Goal: Task Accomplishment & Management: Manage account settings

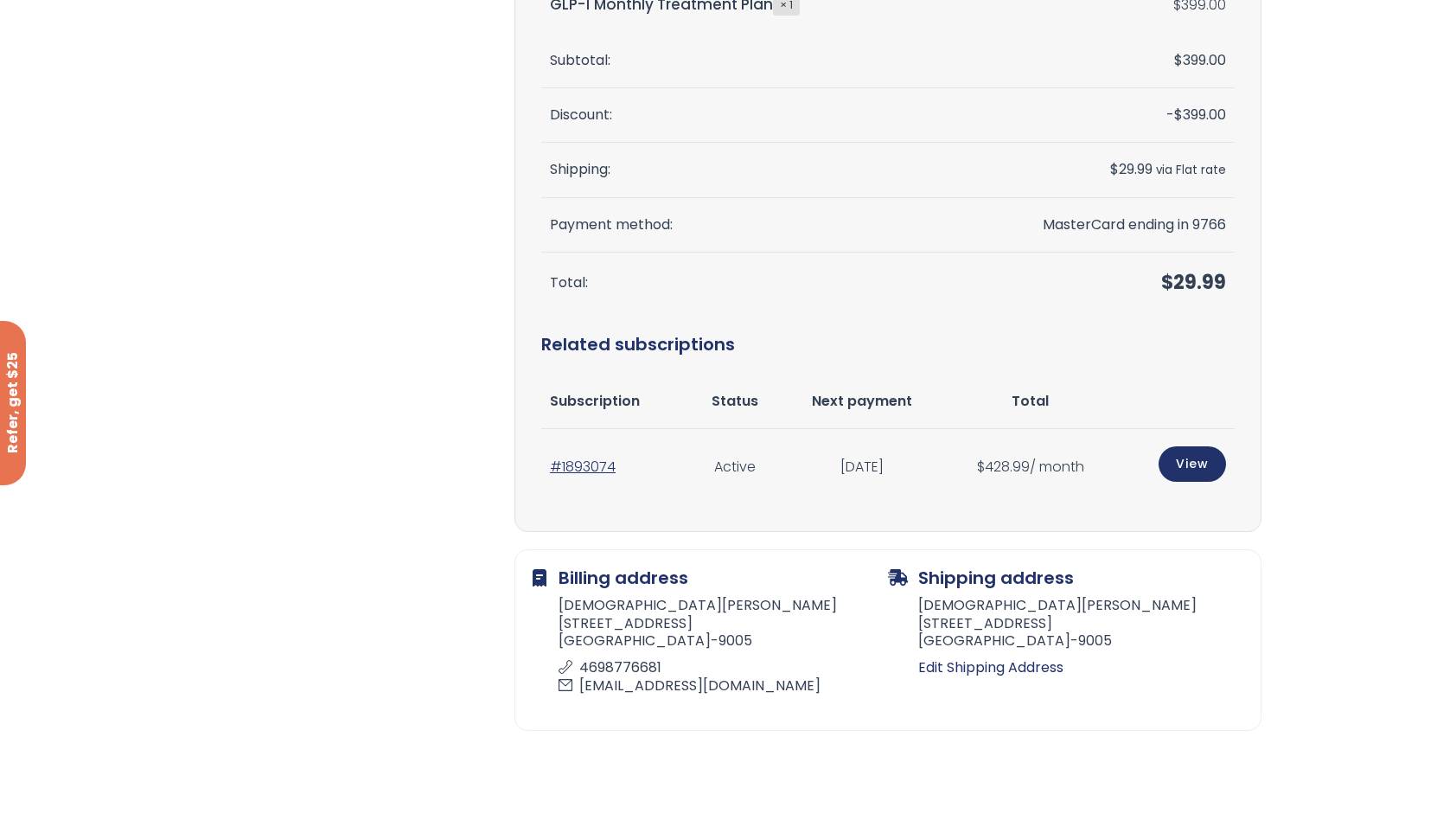
scroll to position [432, 0]
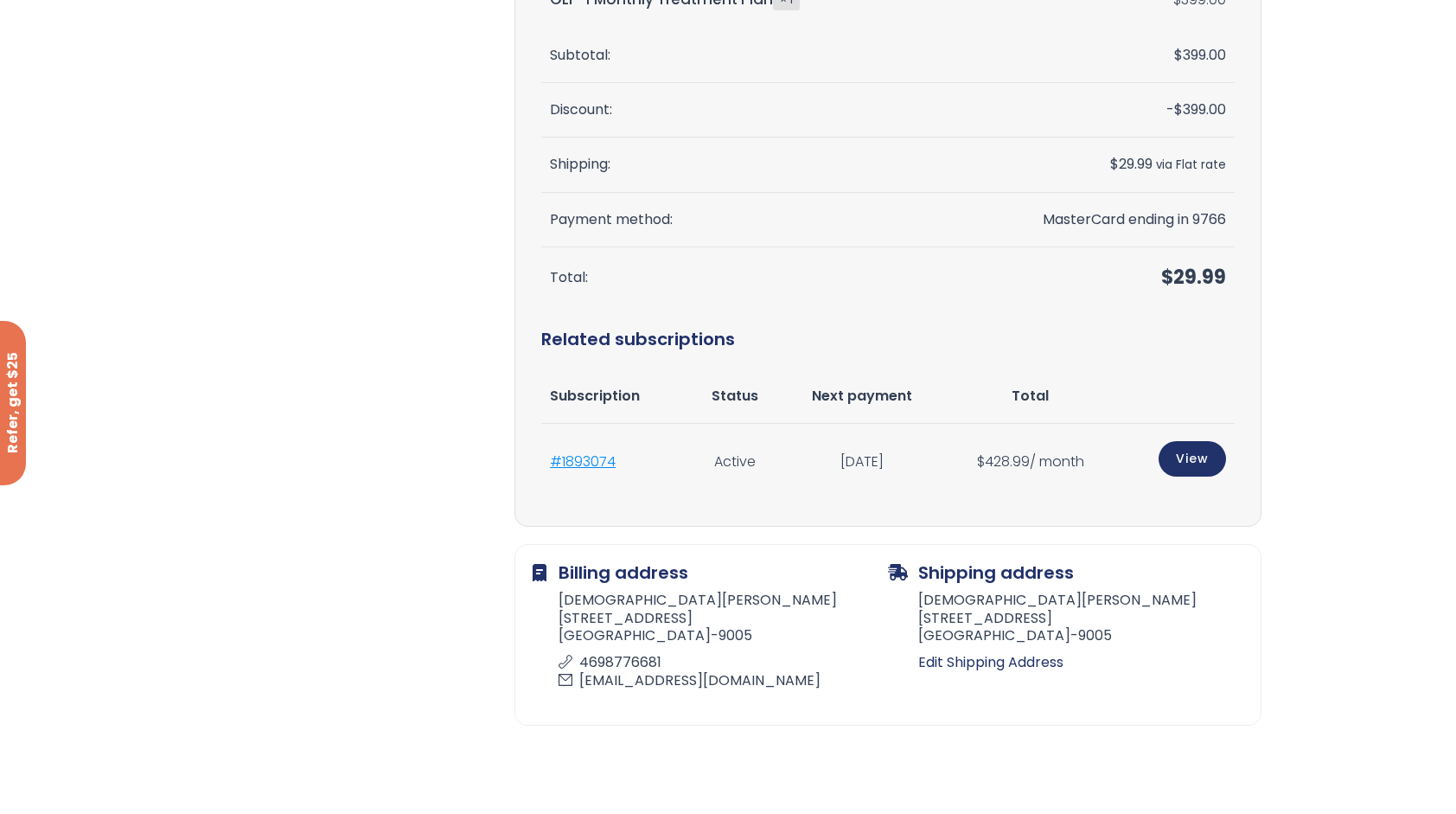
click at [583, 459] on link "#1893074" at bounding box center [582, 461] width 65 height 20
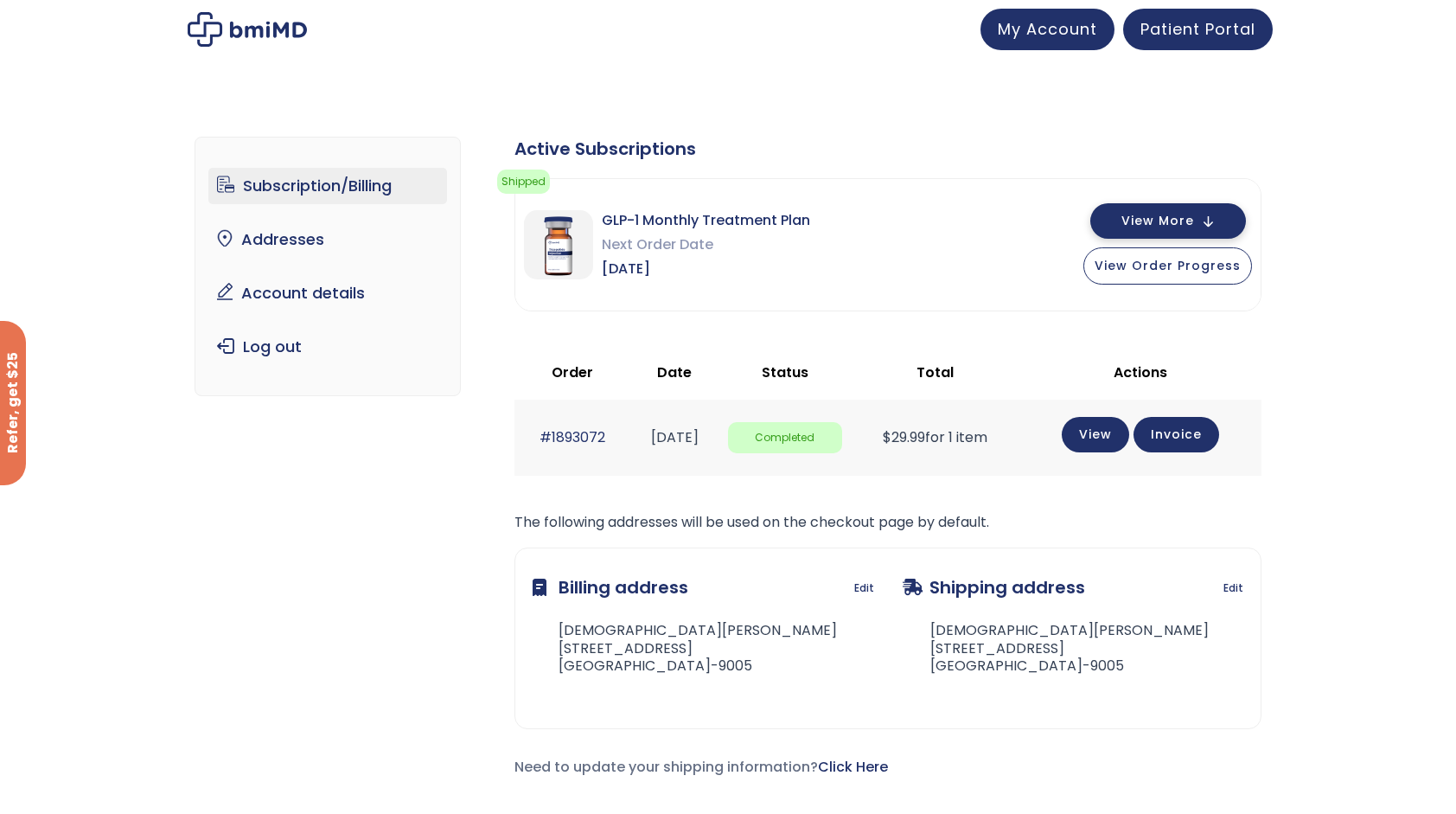
click at [1187, 228] on button "View More" at bounding box center [1168, 220] width 155 height 35
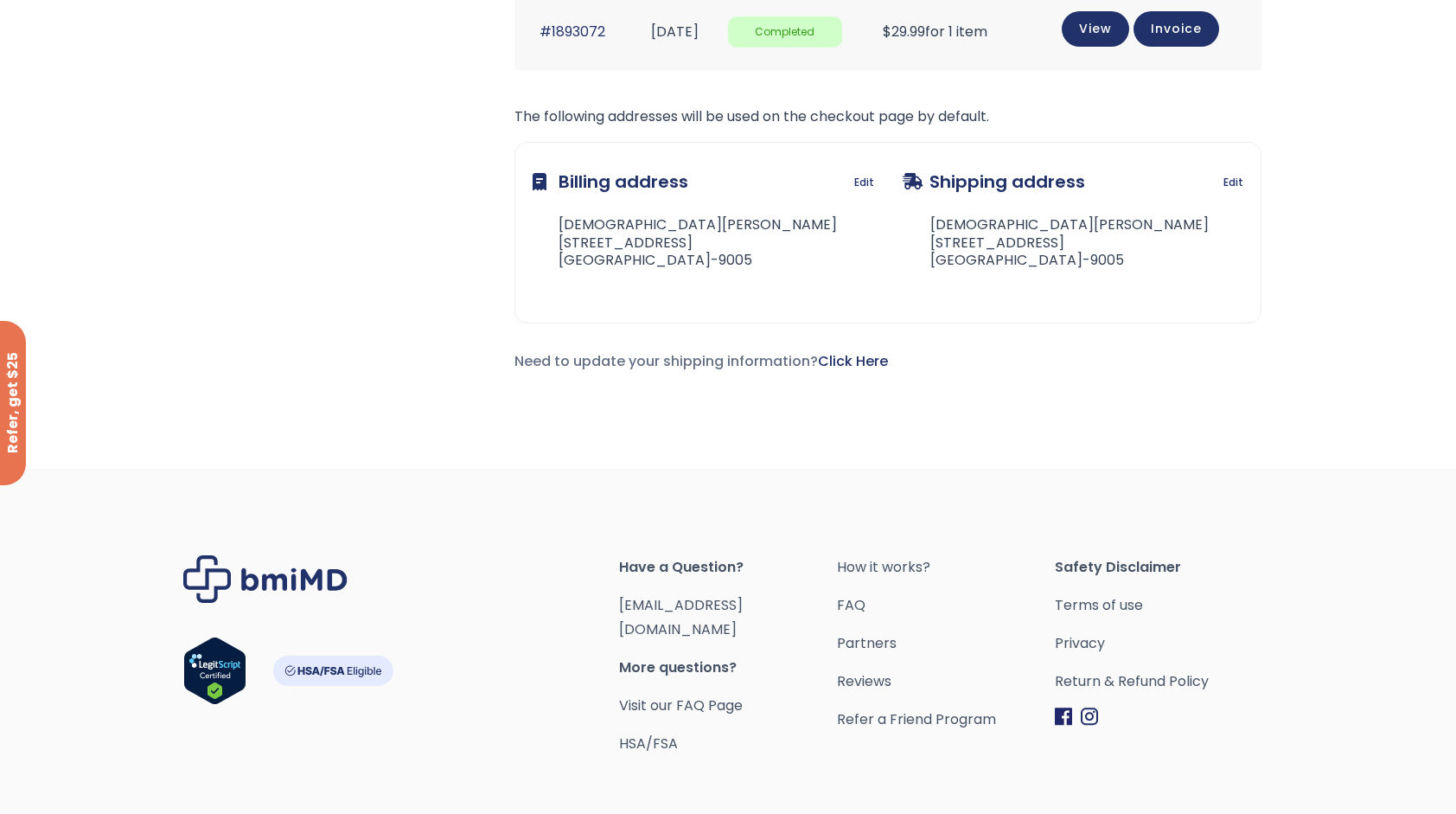
scroll to position [432, 0]
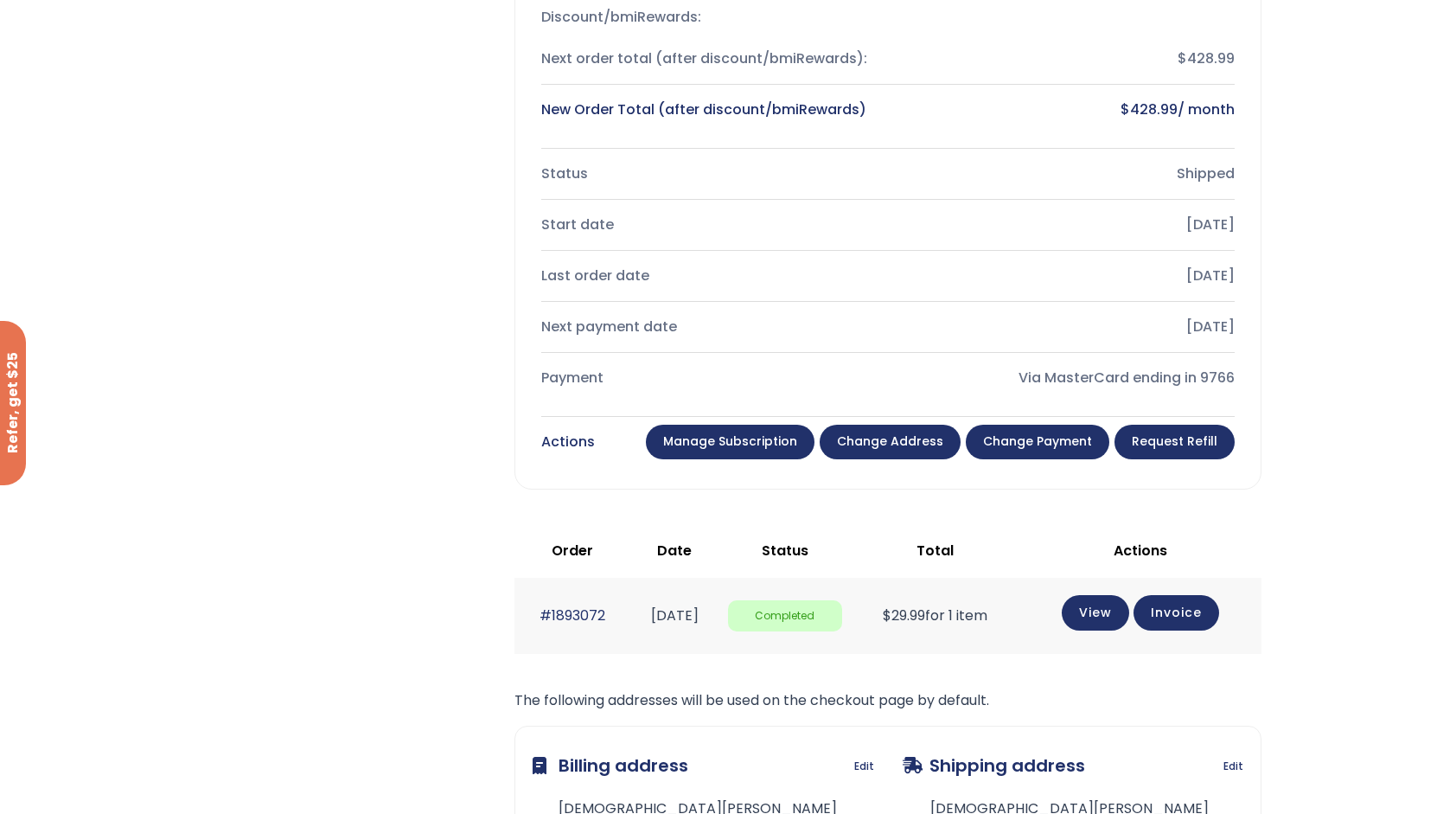
click at [731, 435] on link "Manage Subscription" at bounding box center [730, 442] width 169 height 34
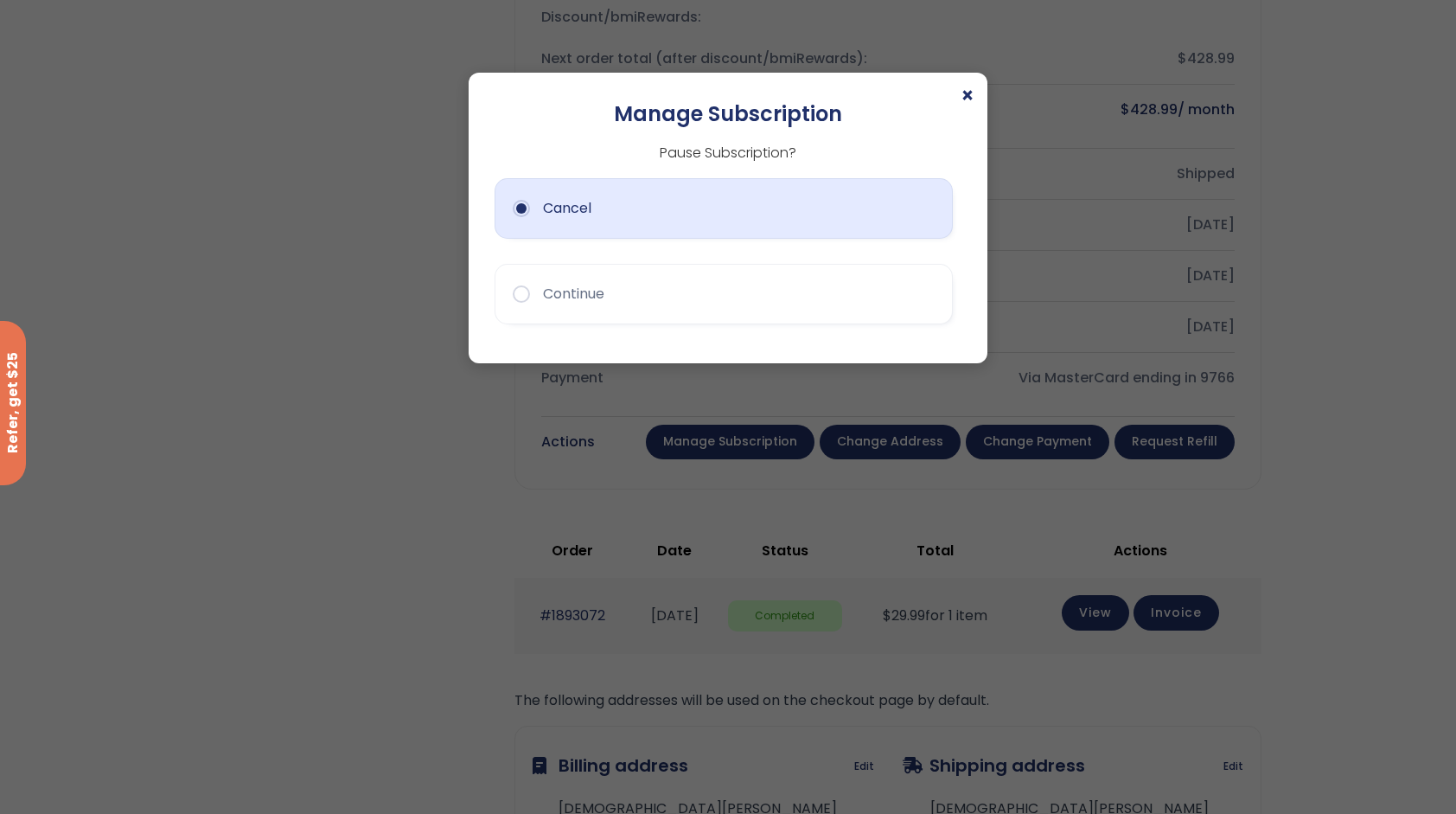
click at [518, 211] on button "Cancel" at bounding box center [724, 208] width 458 height 61
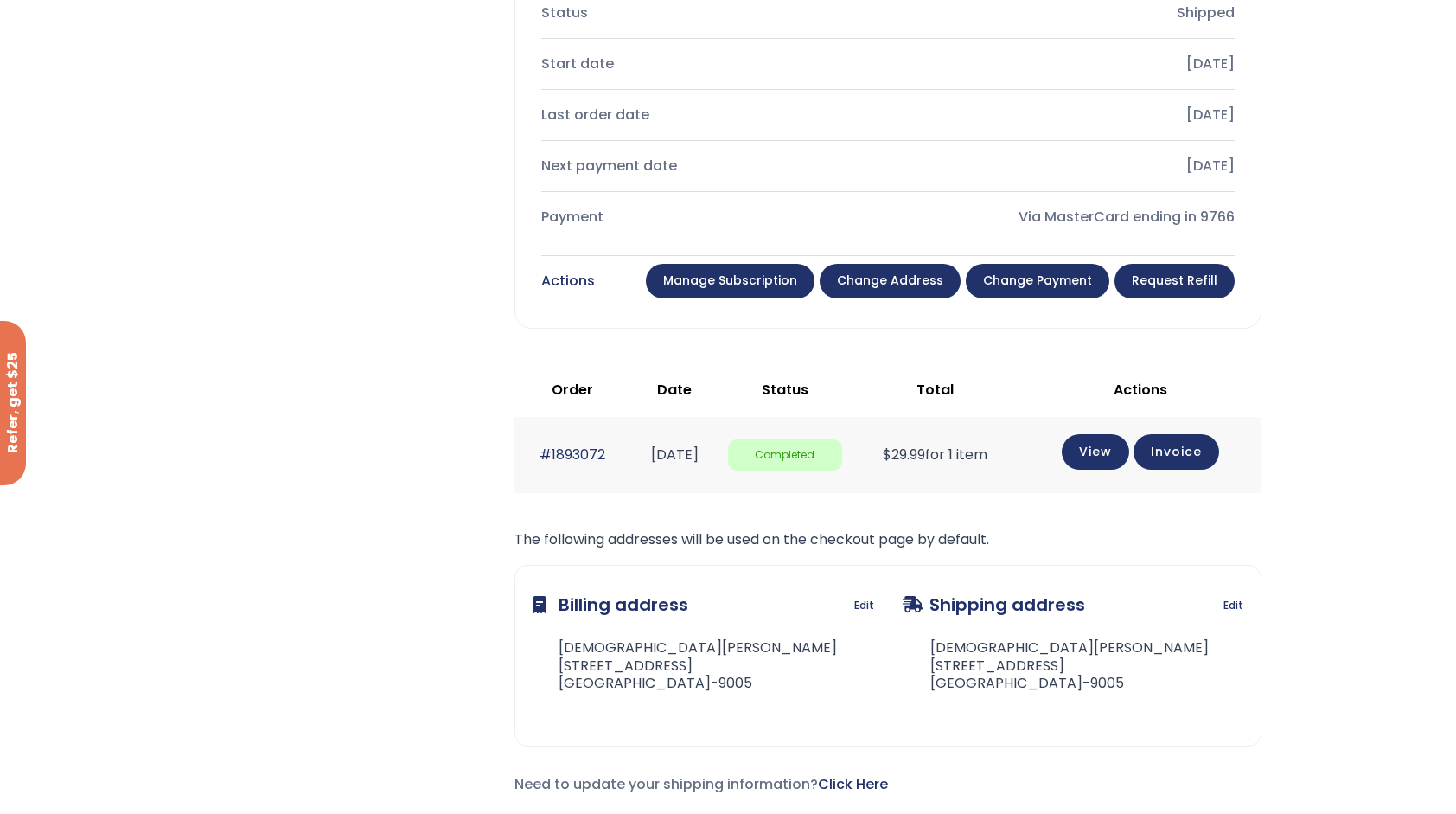
scroll to position [518, 0]
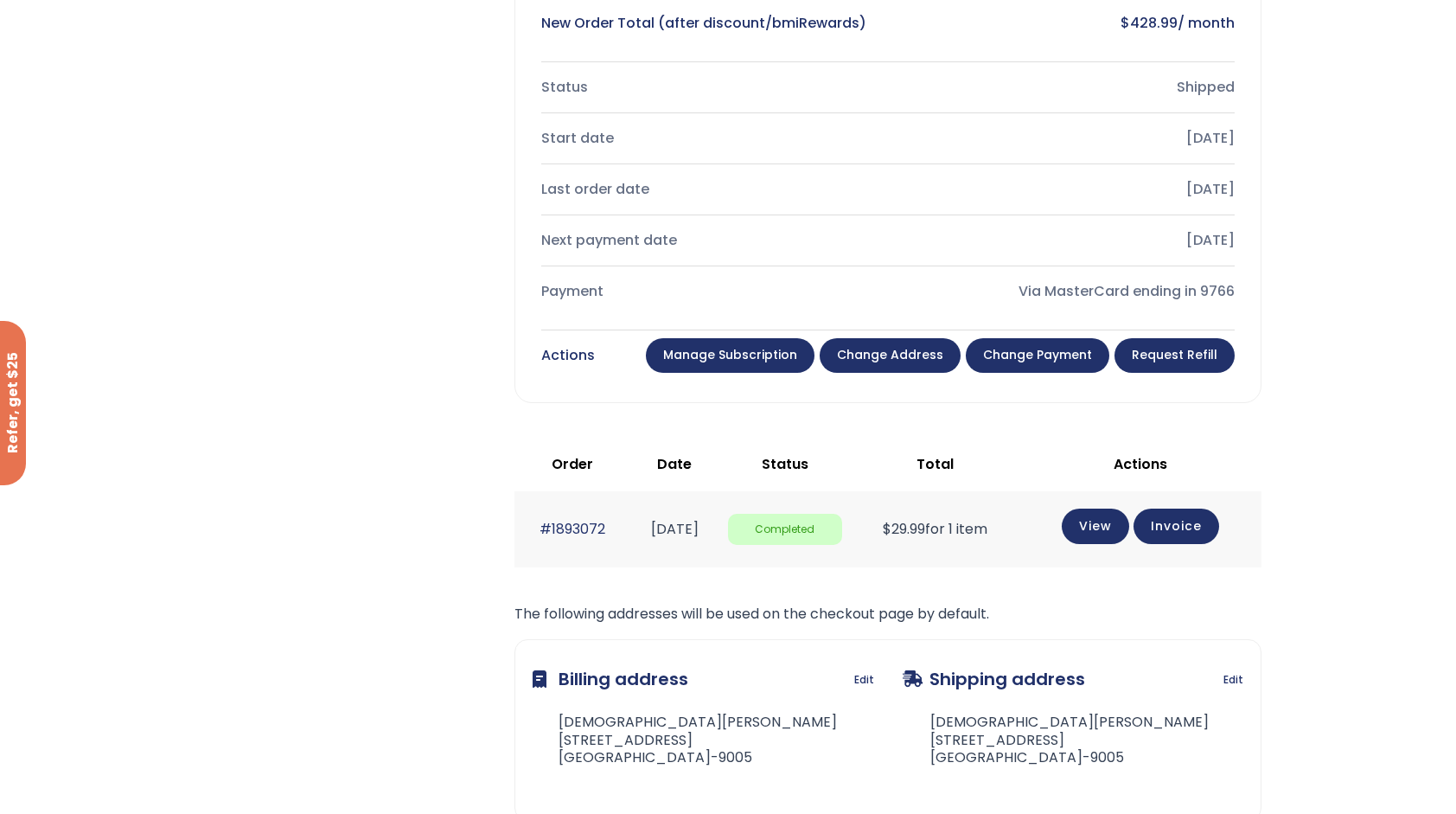
click at [707, 353] on link "Manage Subscription" at bounding box center [730, 355] width 169 height 34
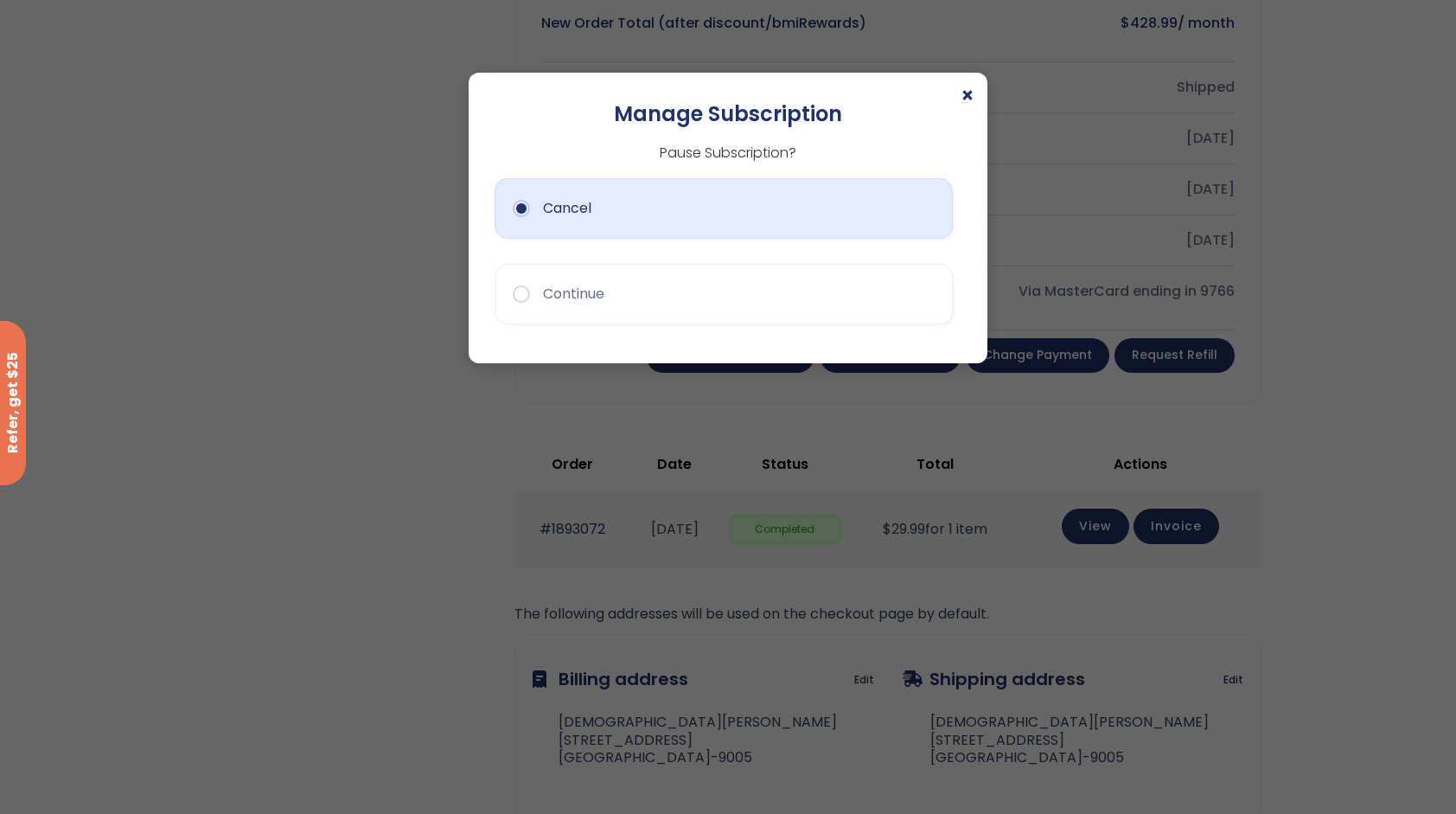
click at [541, 206] on button "Cancel" at bounding box center [724, 208] width 458 height 61
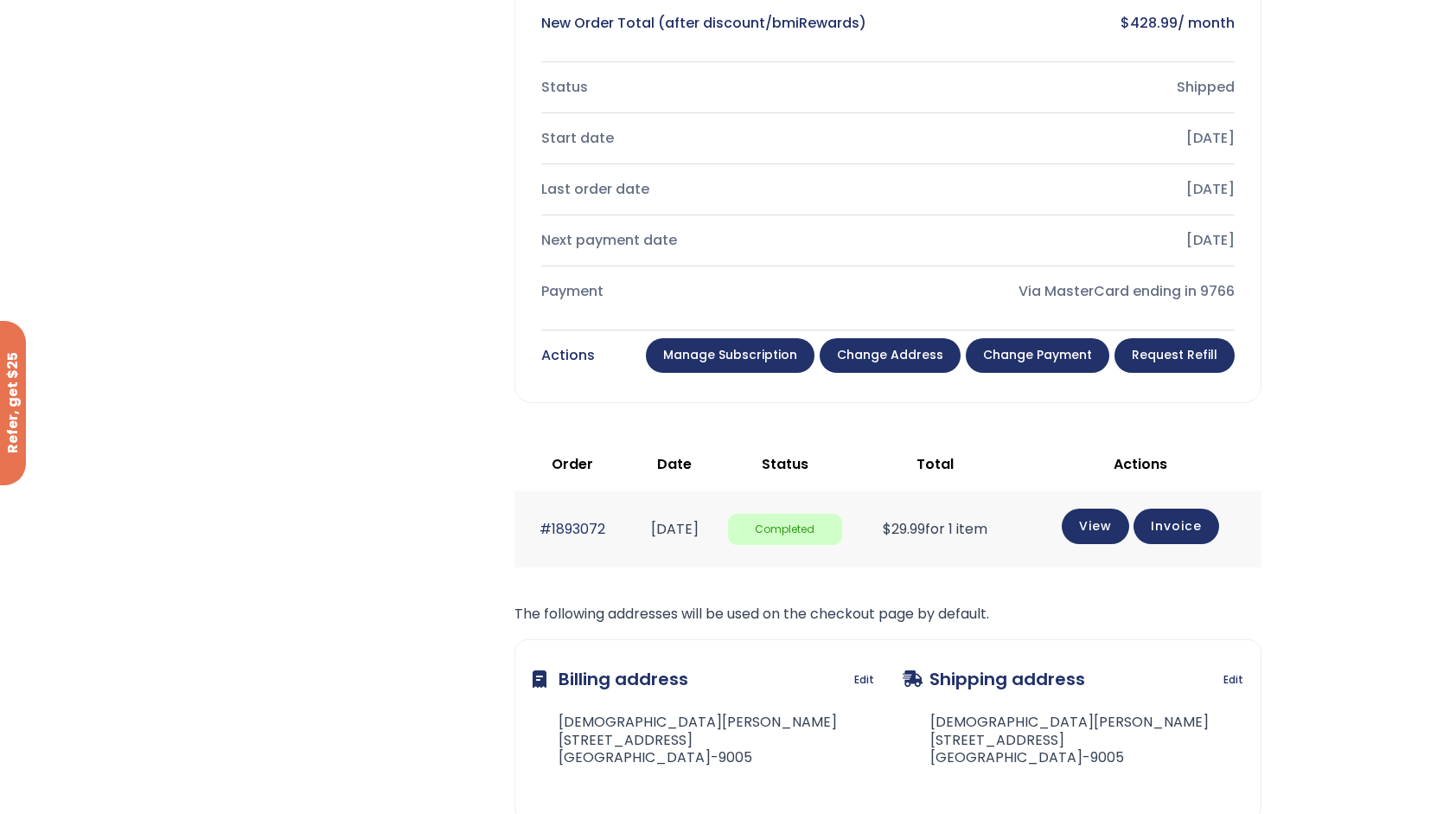
click at [719, 341] on link "Manage Subscription" at bounding box center [730, 355] width 169 height 34
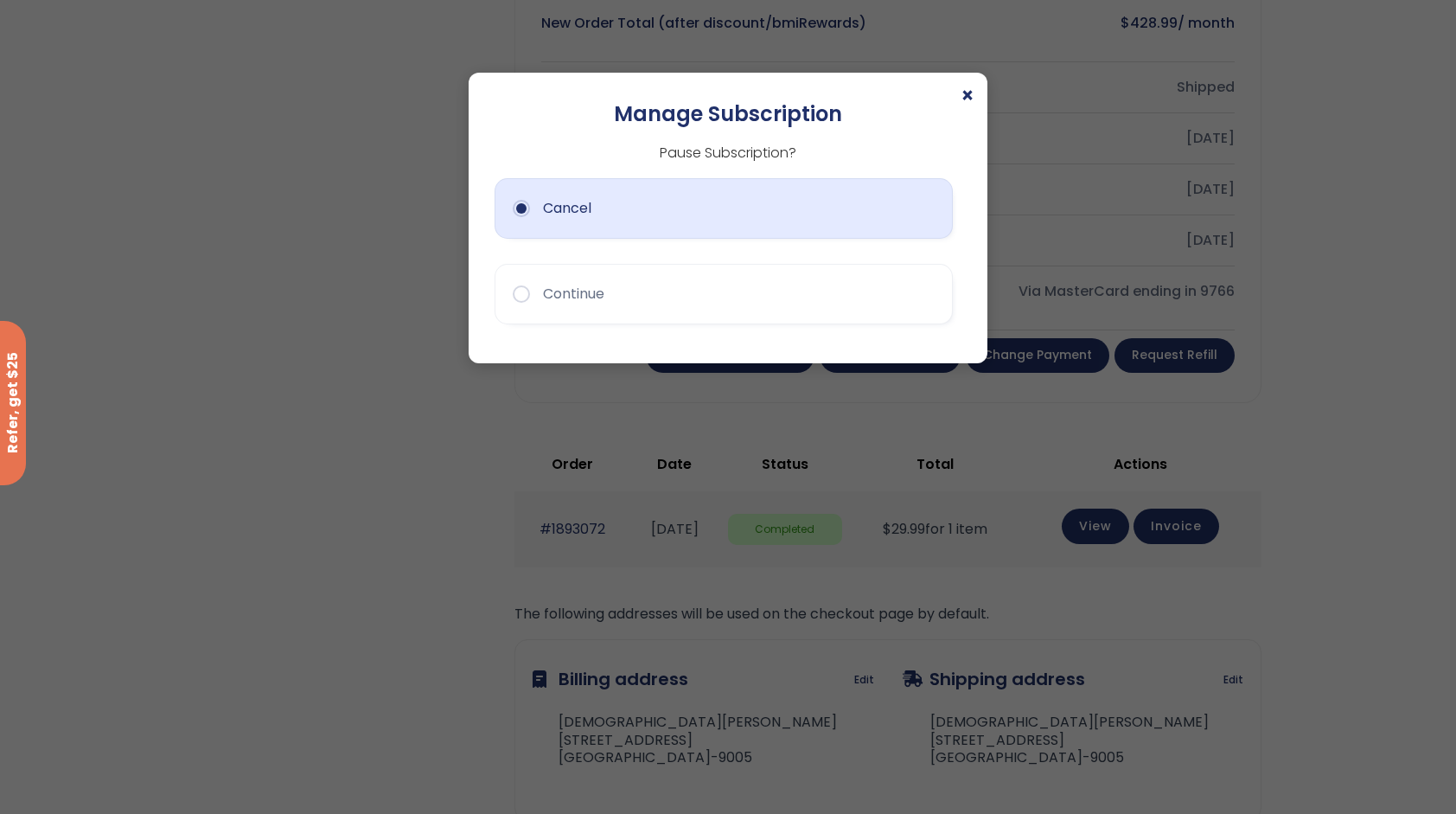
click at [529, 204] on button "Cancel" at bounding box center [724, 208] width 458 height 61
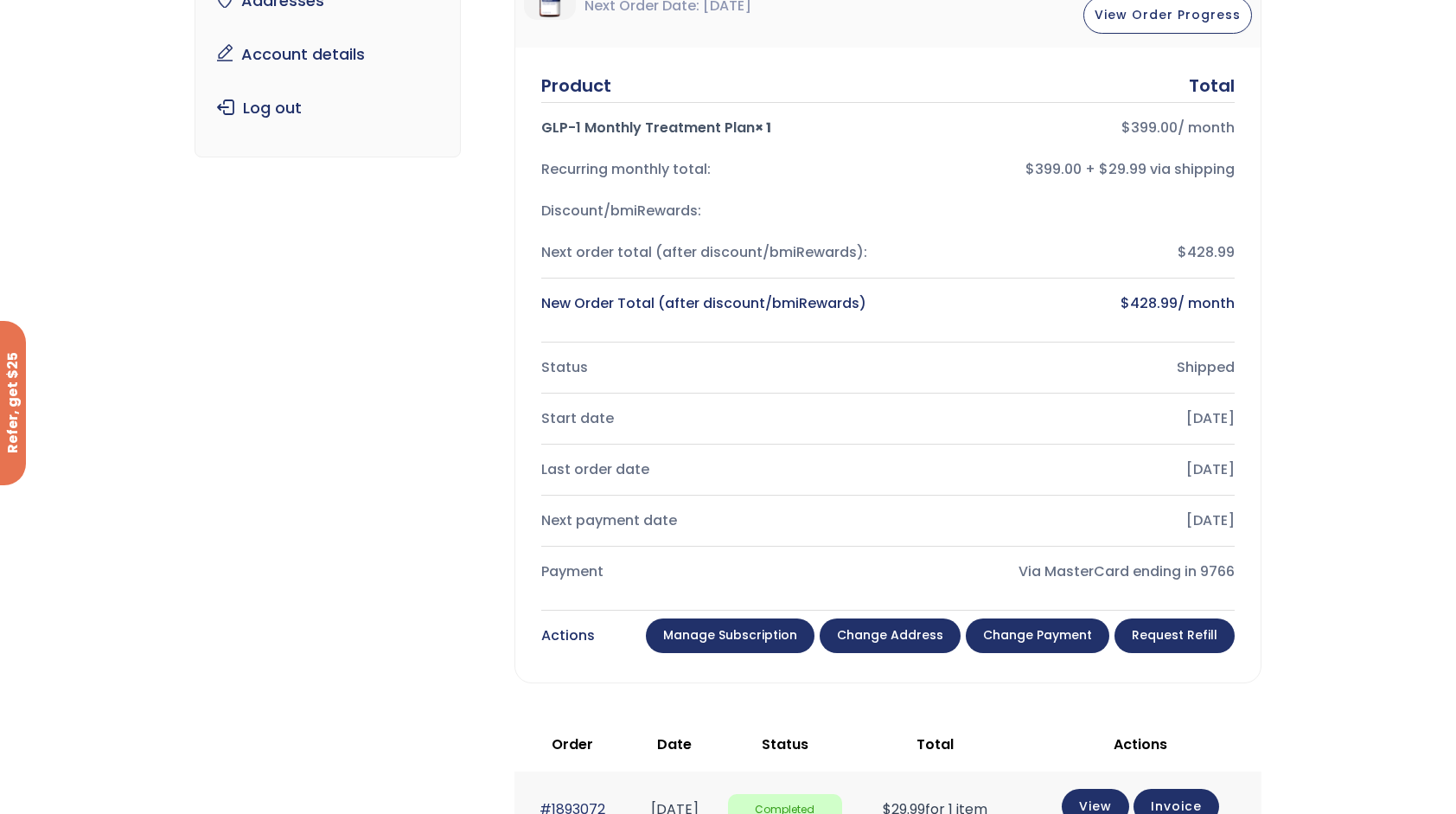
scroll to position [346, 0]
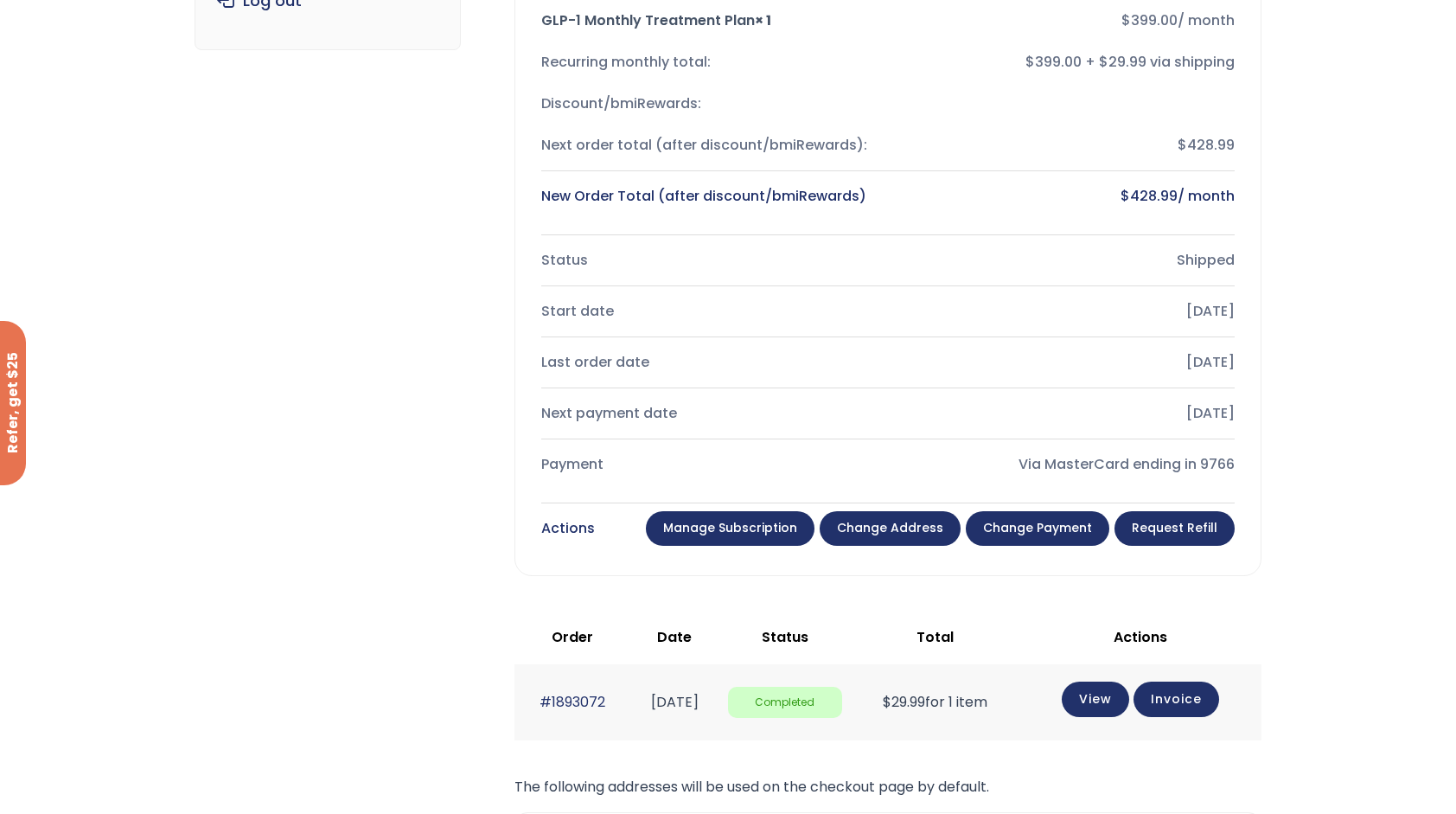
click at [738, 520] on link "Manage Subscription" at bounding box center [730, 528] width 169 height 34
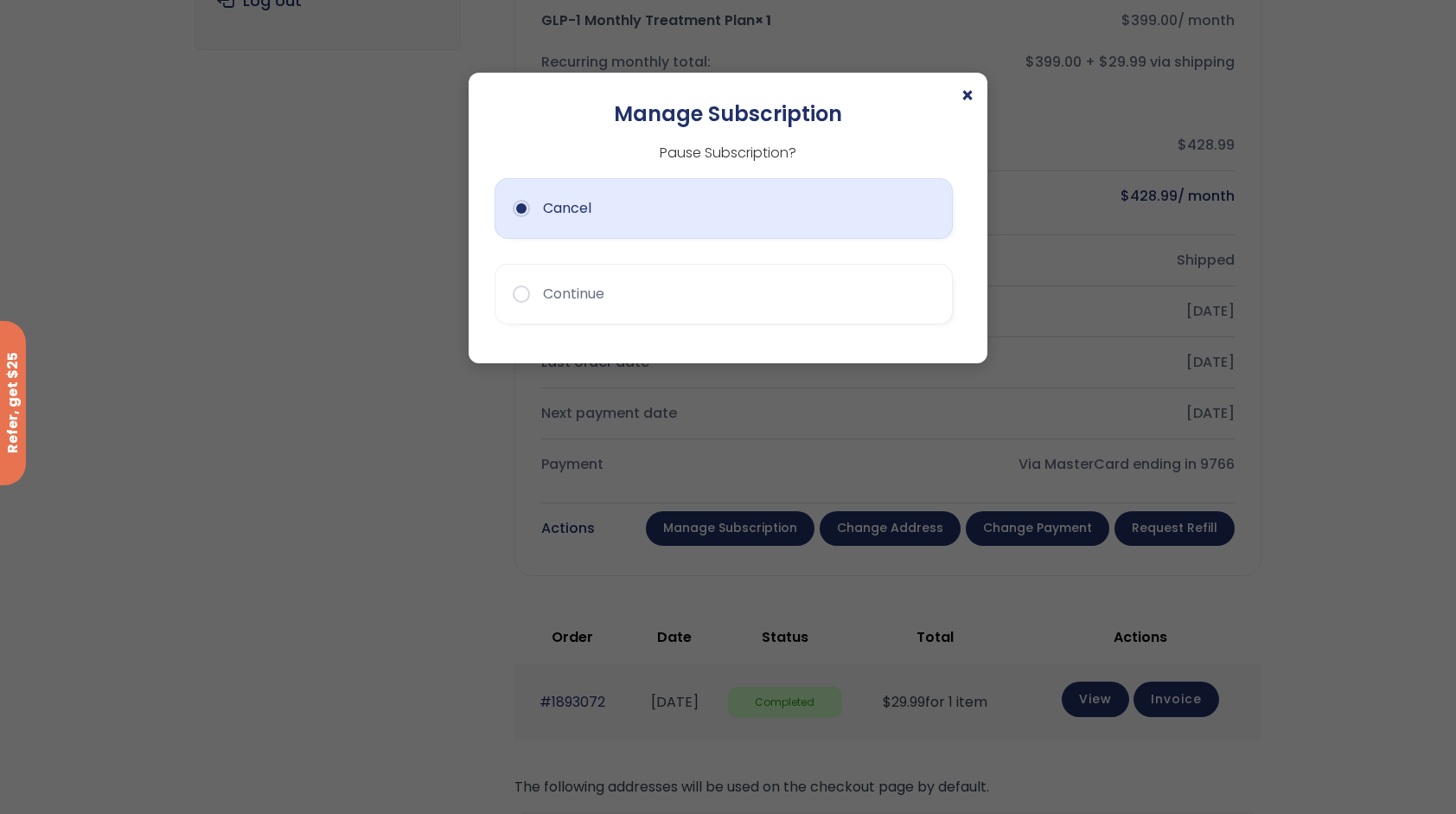
click at [522, 210] on button "Cancel" at bounding box center [724, 208] width 458 height 61
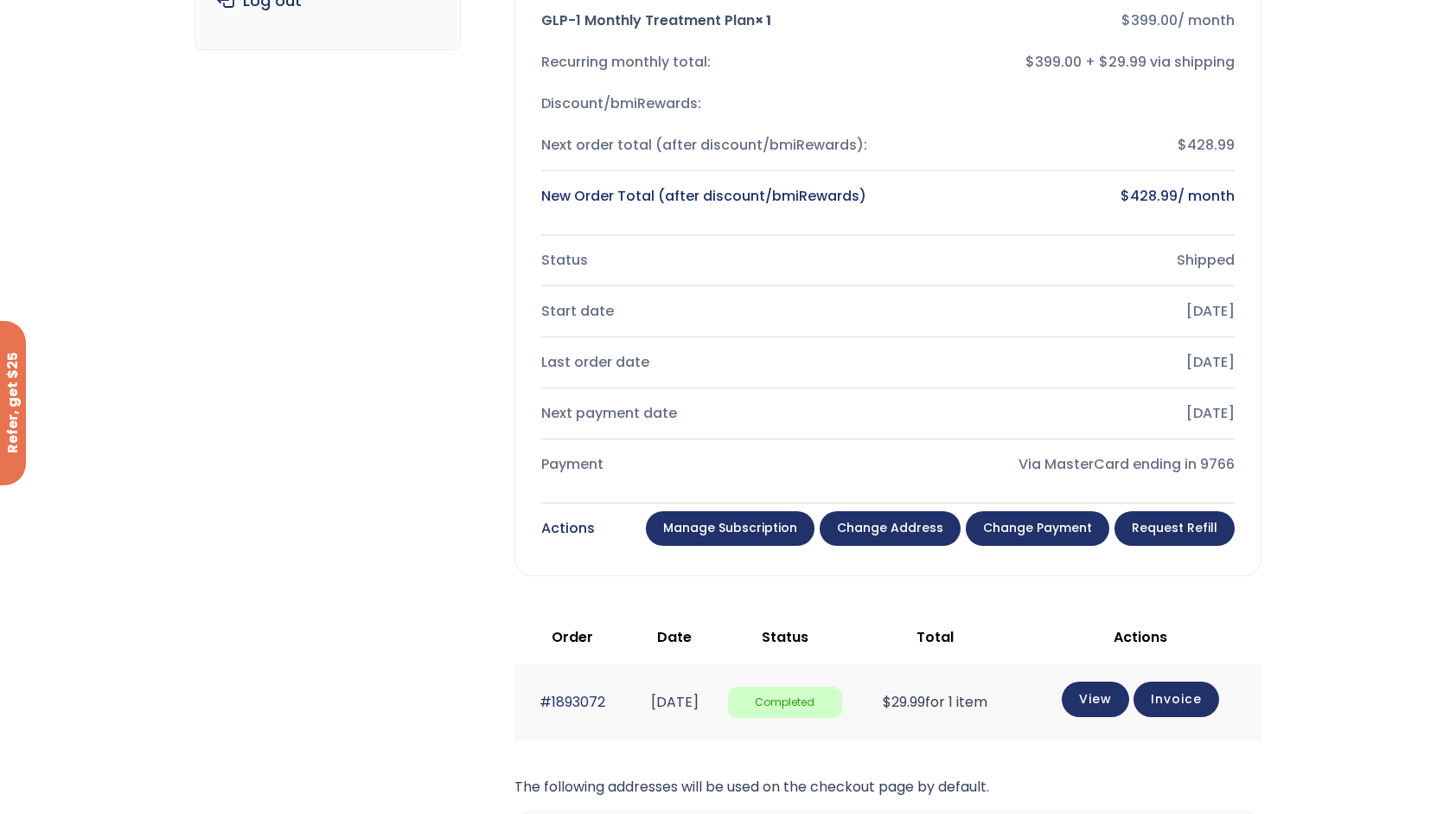
click at [736, 524] on link "Manage Subscription" at bounding box center [730, 528] width 169 height 34
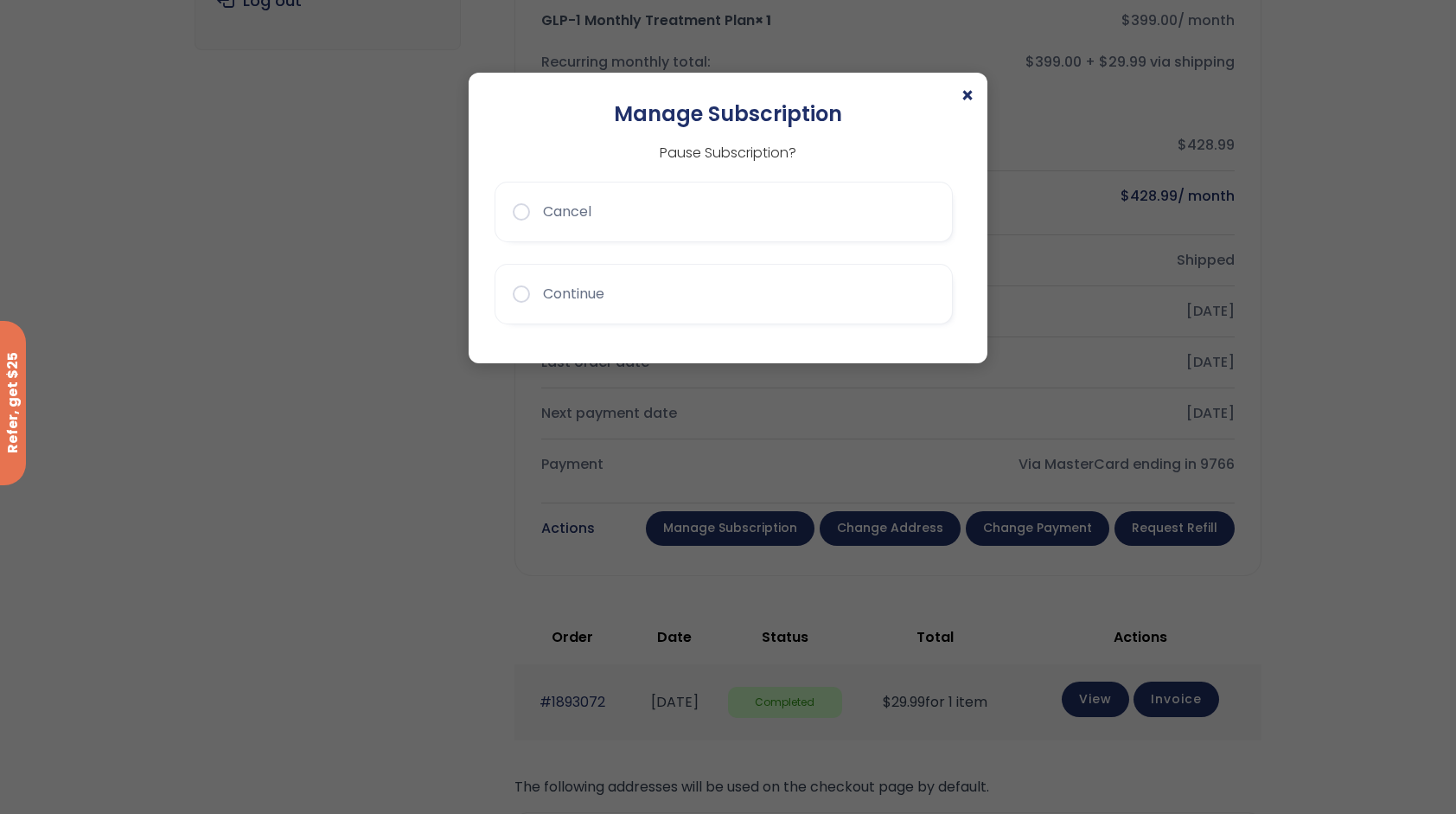
click at [742, 150] on p "Pause Subscription?" at bounding box center [728, 154] width 467 height 23
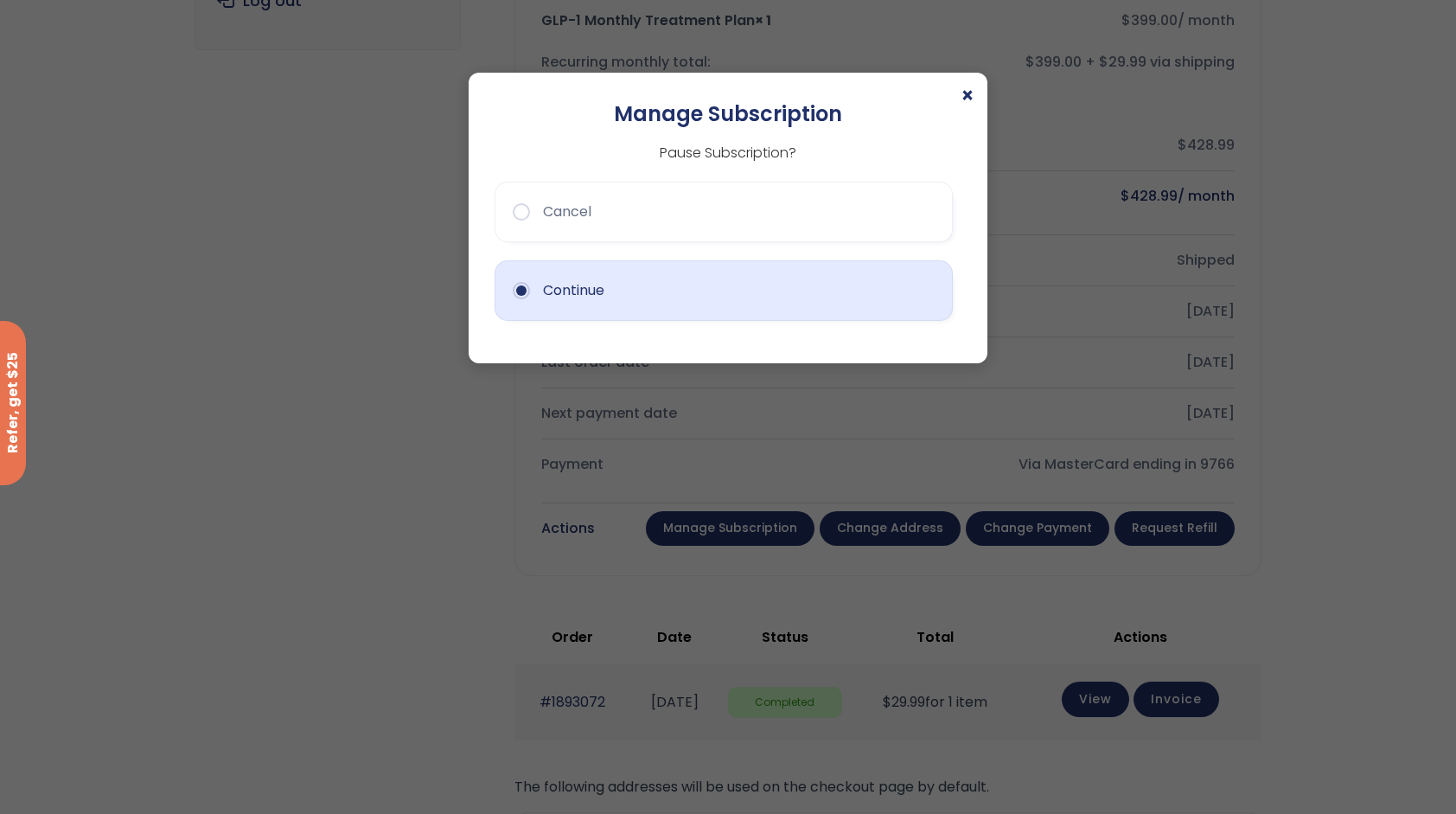
click at [572, 296] on button "Continue" at bounding box center [724, 291] width 458 height 61
click at [518, 295] on button "Continue" at bounding box center [724, 291] width 458 height 61
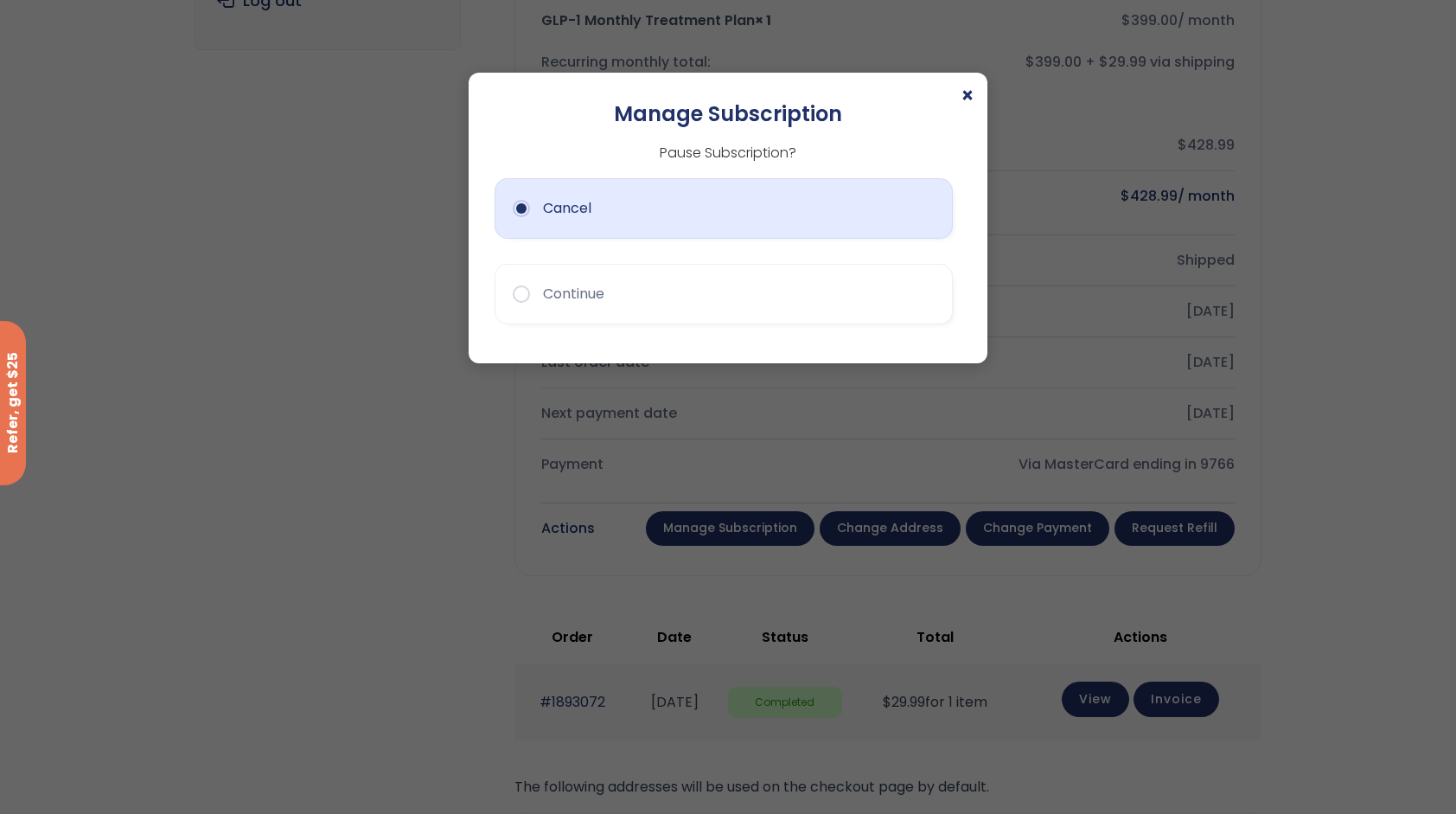
click at [571, 209] on button "Cancel" at bounding box center [724, 208] width 458 height 61
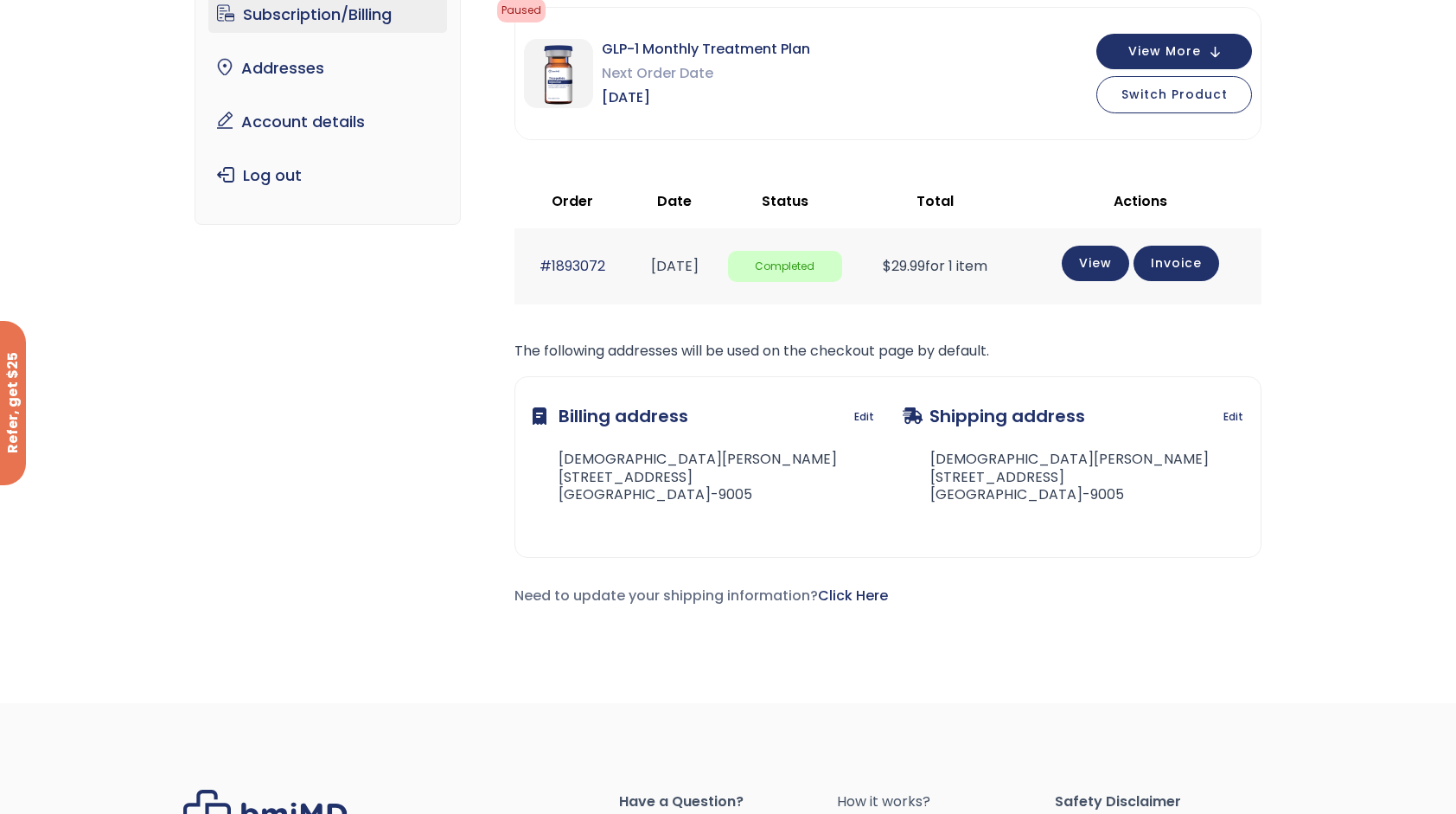
scroll to position [86, 0]
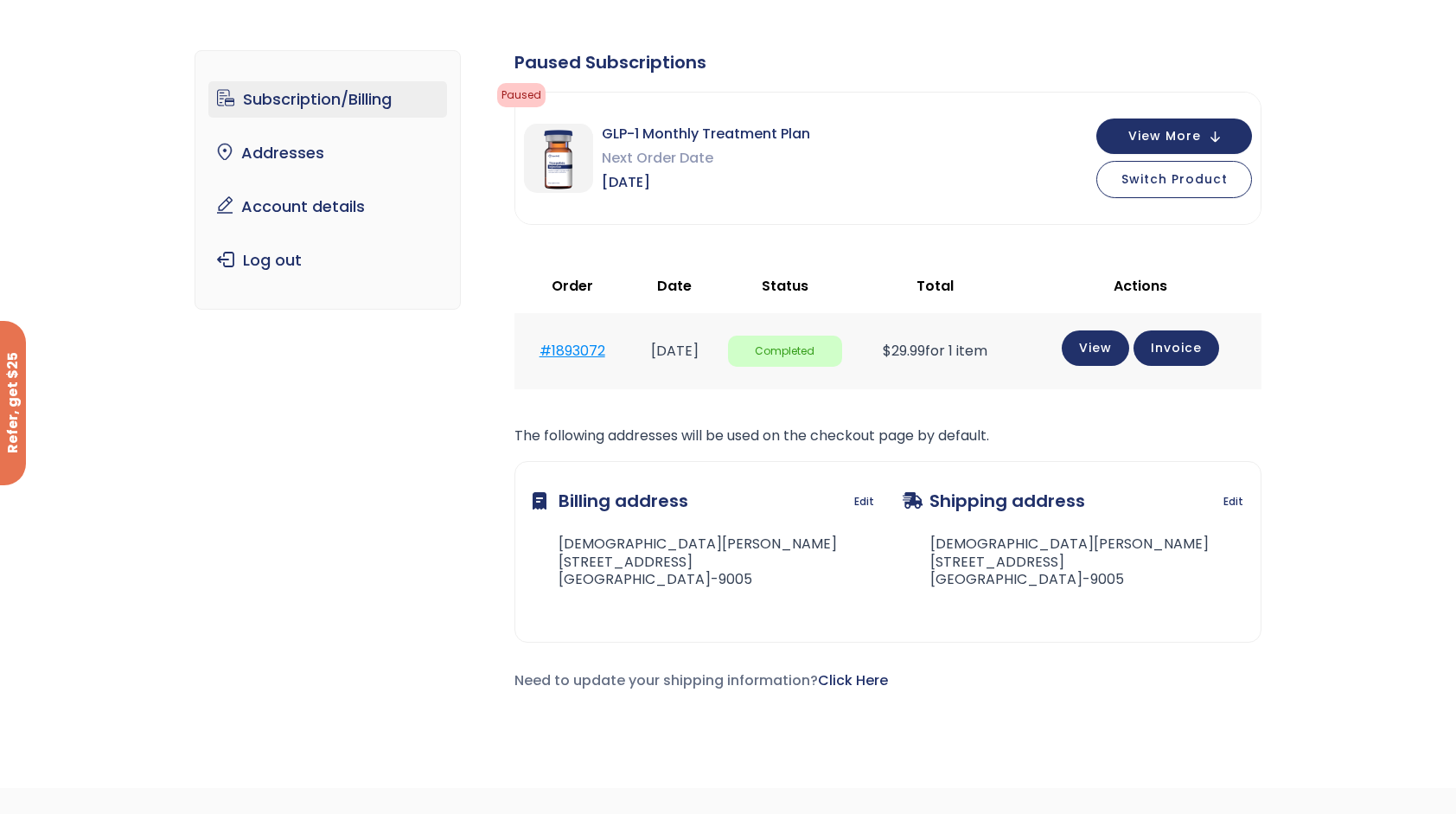
click at [570, 344] on link "#1893072" at bounding box center [571, 351] width 65 height 20
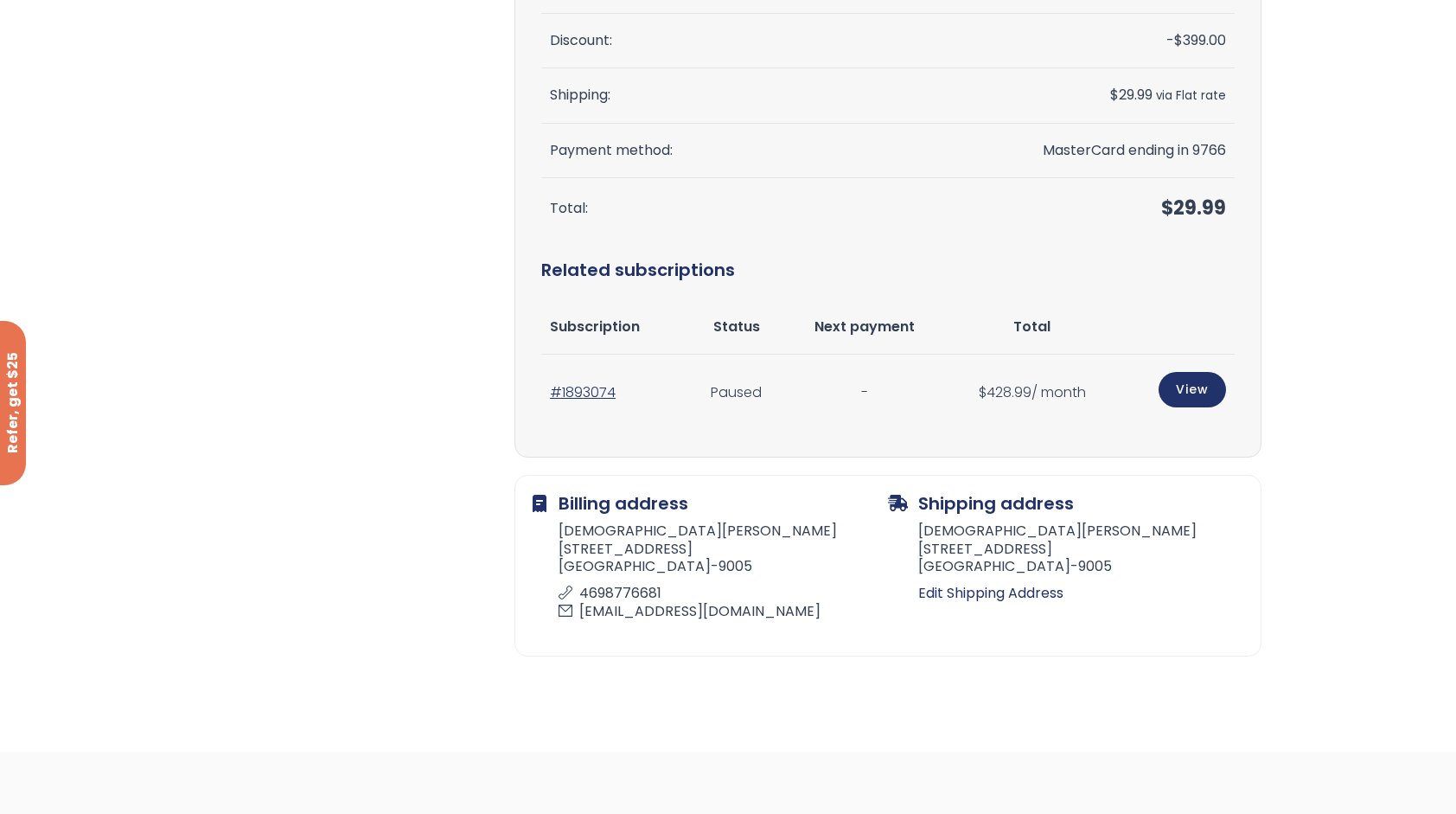
scroll to position [518, 0]
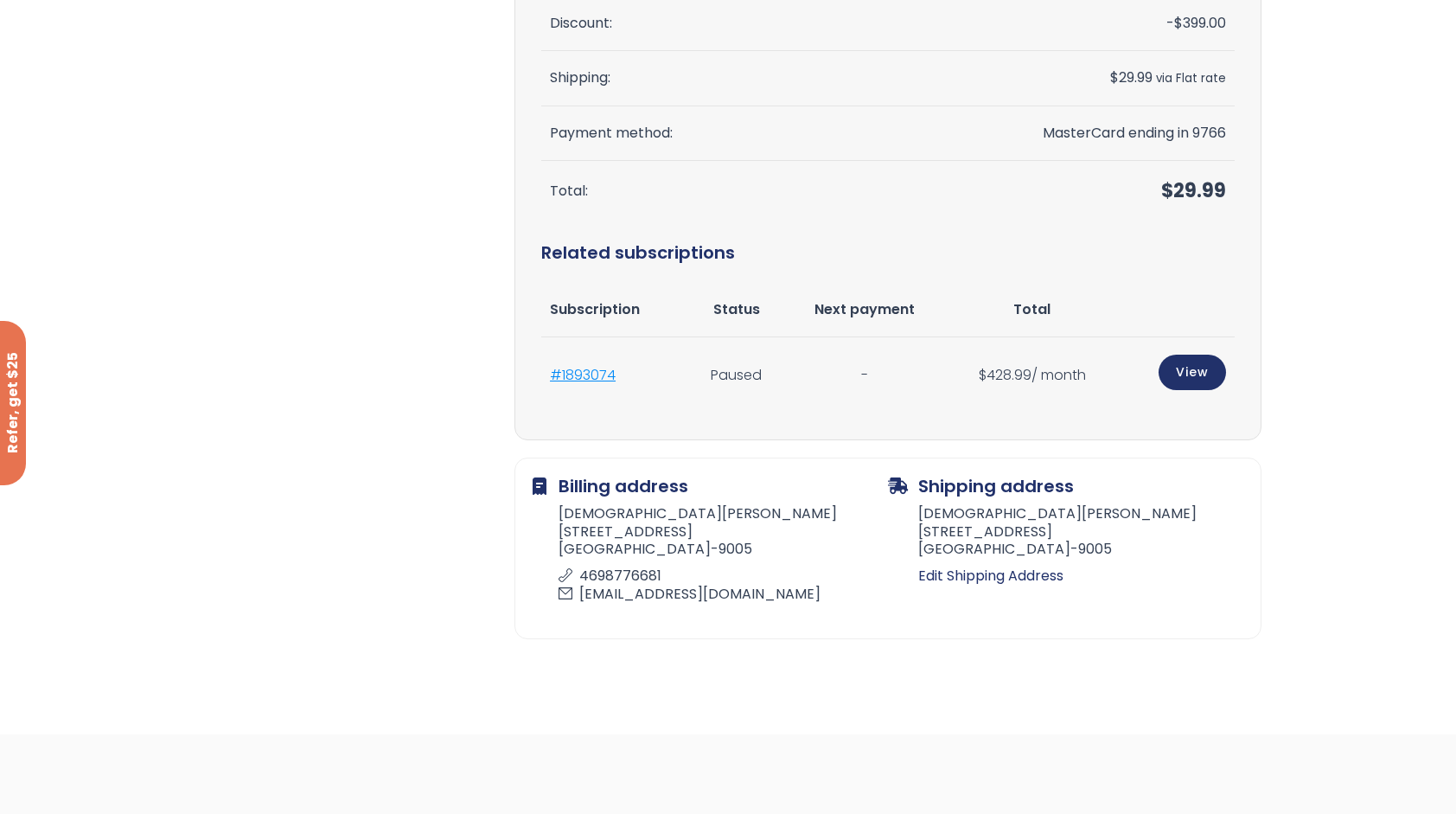
click at [568, 374] on link "#1893074" at bounding box center [582, 374] width 65 height 20
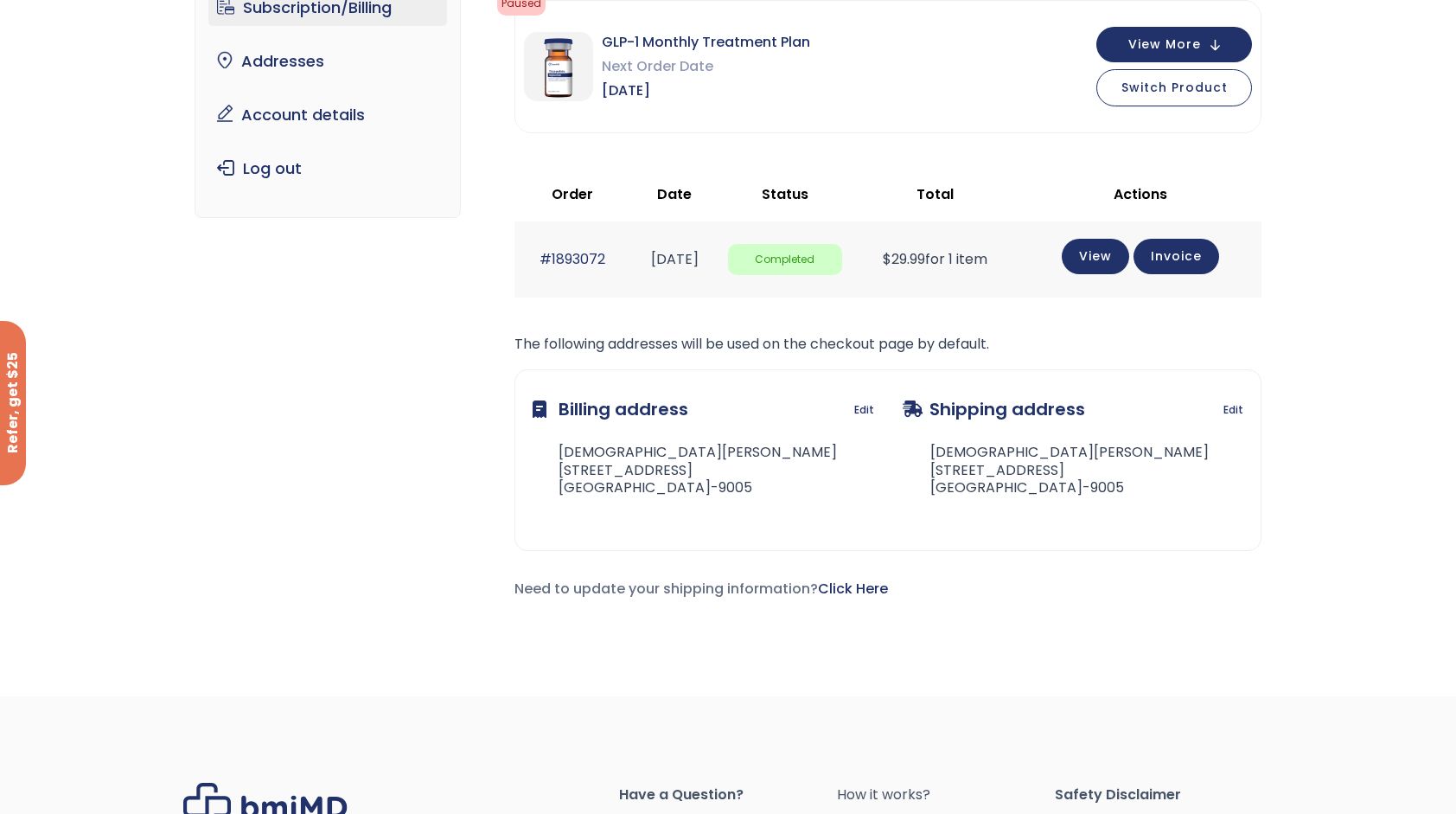
scroll to position [172, 0]
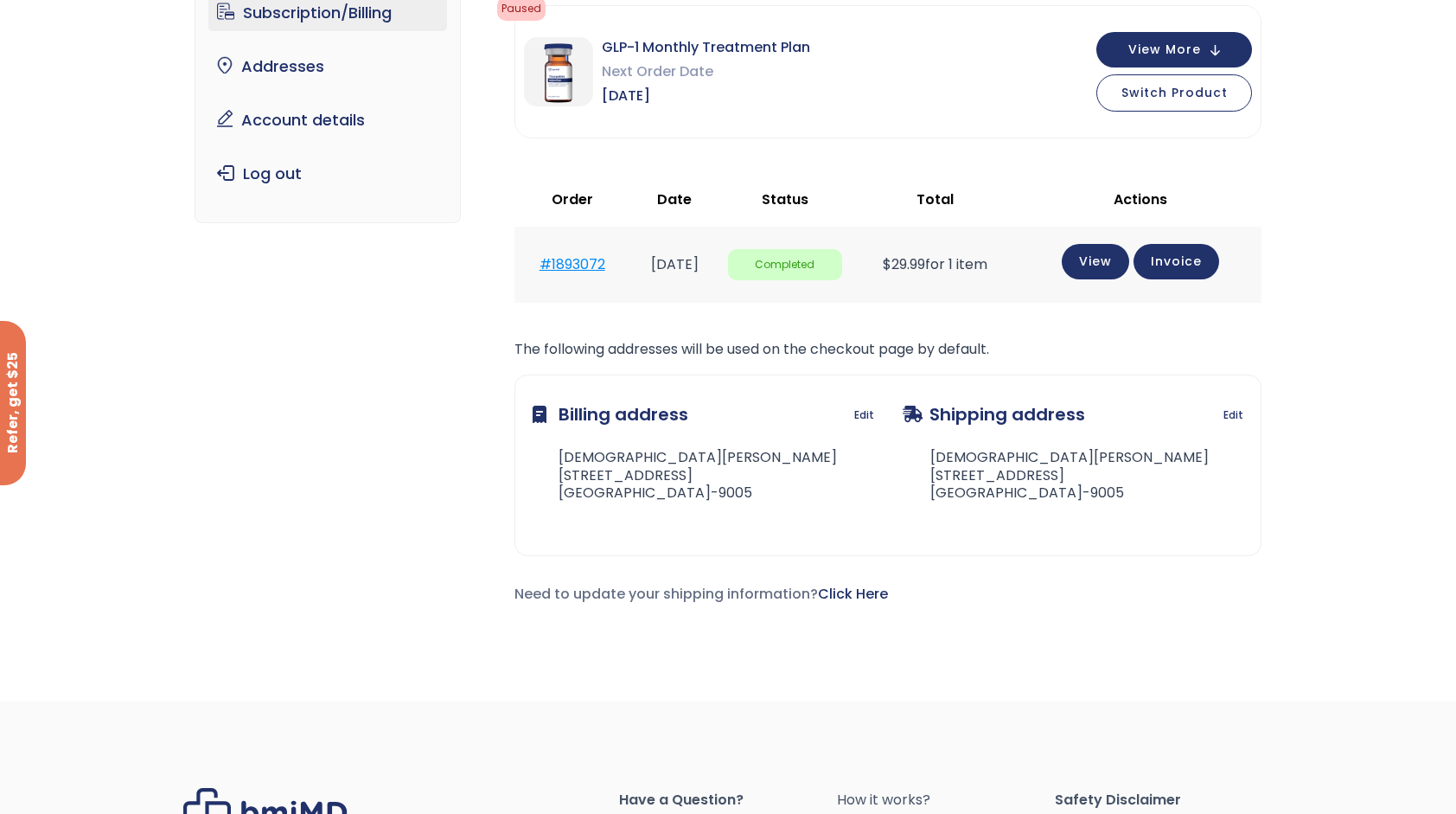
click at [586, 266] on link "#1893072" at bounding box center [571, 263] width 65 height 20
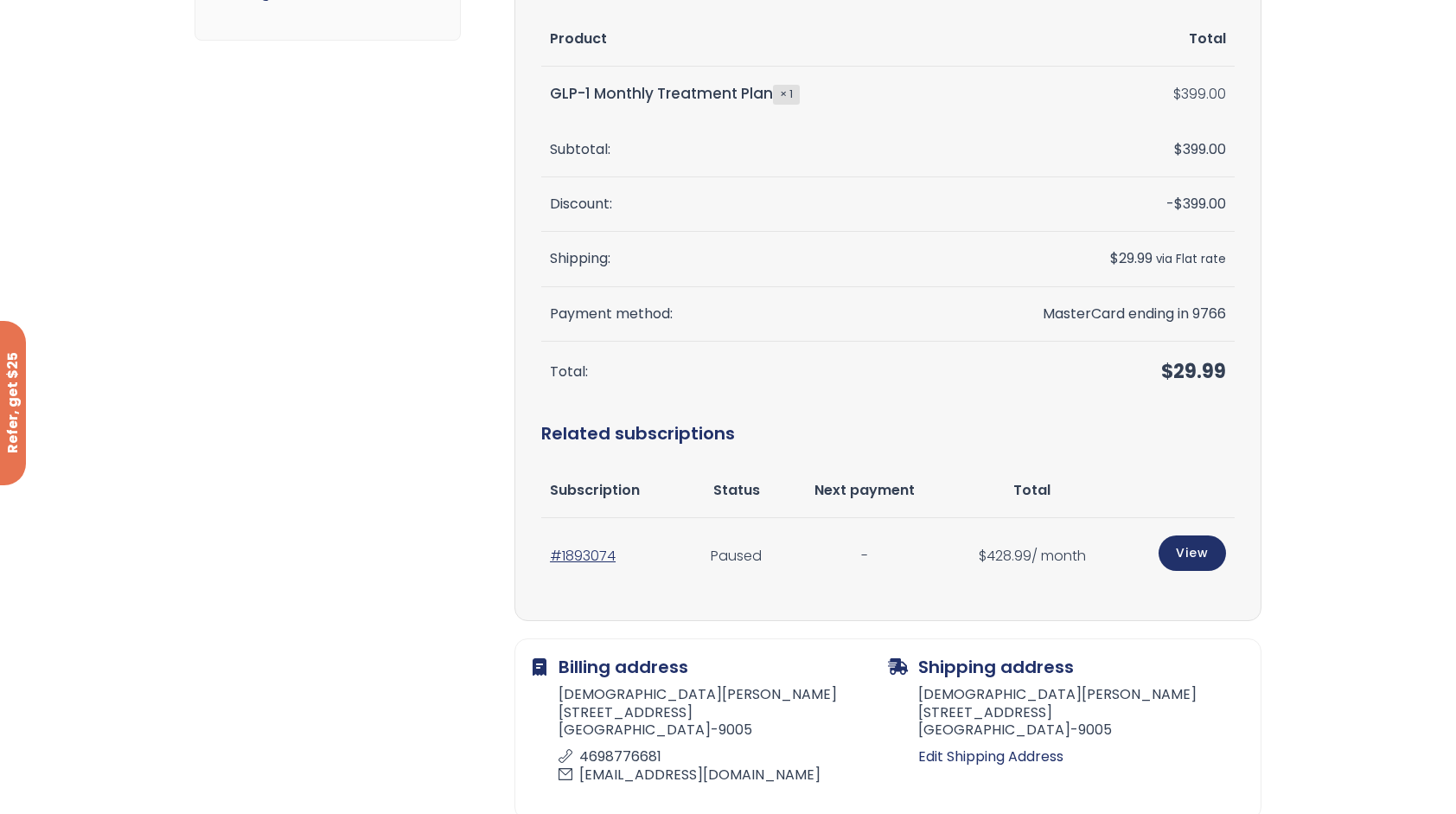
scroll to position [346, 0]
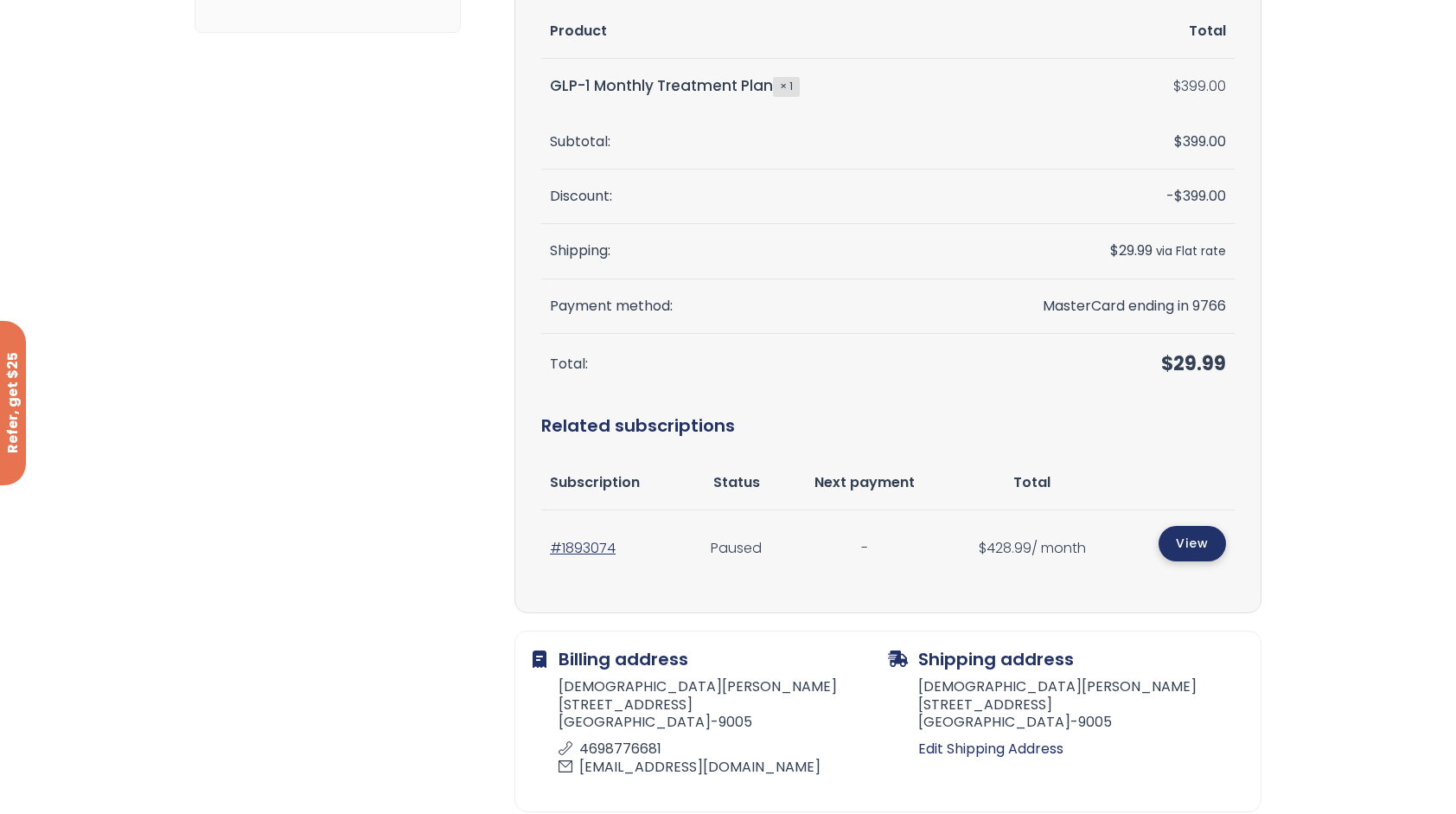
click at [1205, 545] on link "View" at bounding box center [1192, 543] width 67 height 35
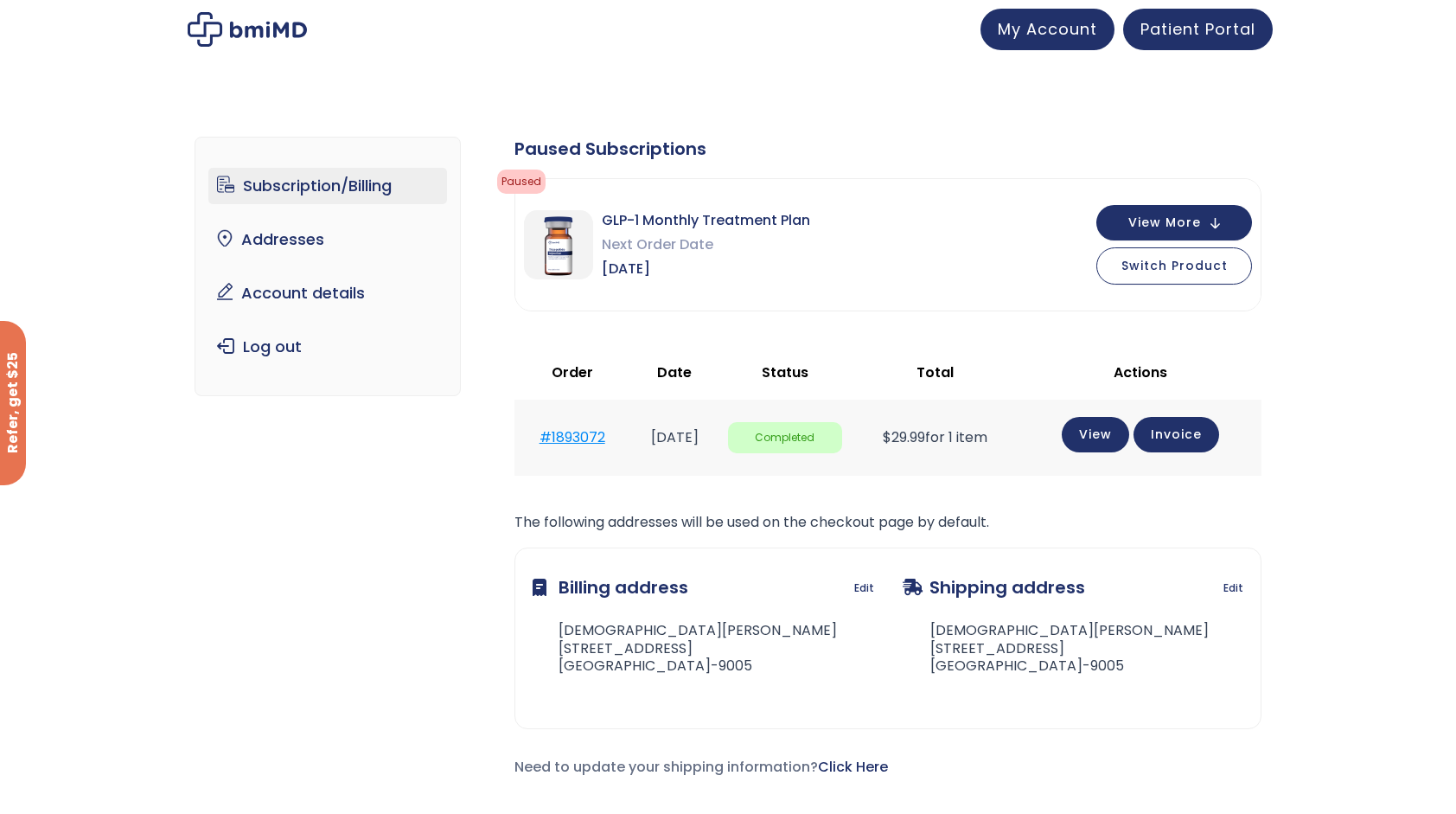
click at [558, 436] on link "#1893072" at bounding box center [571, 437] width 65 height 20
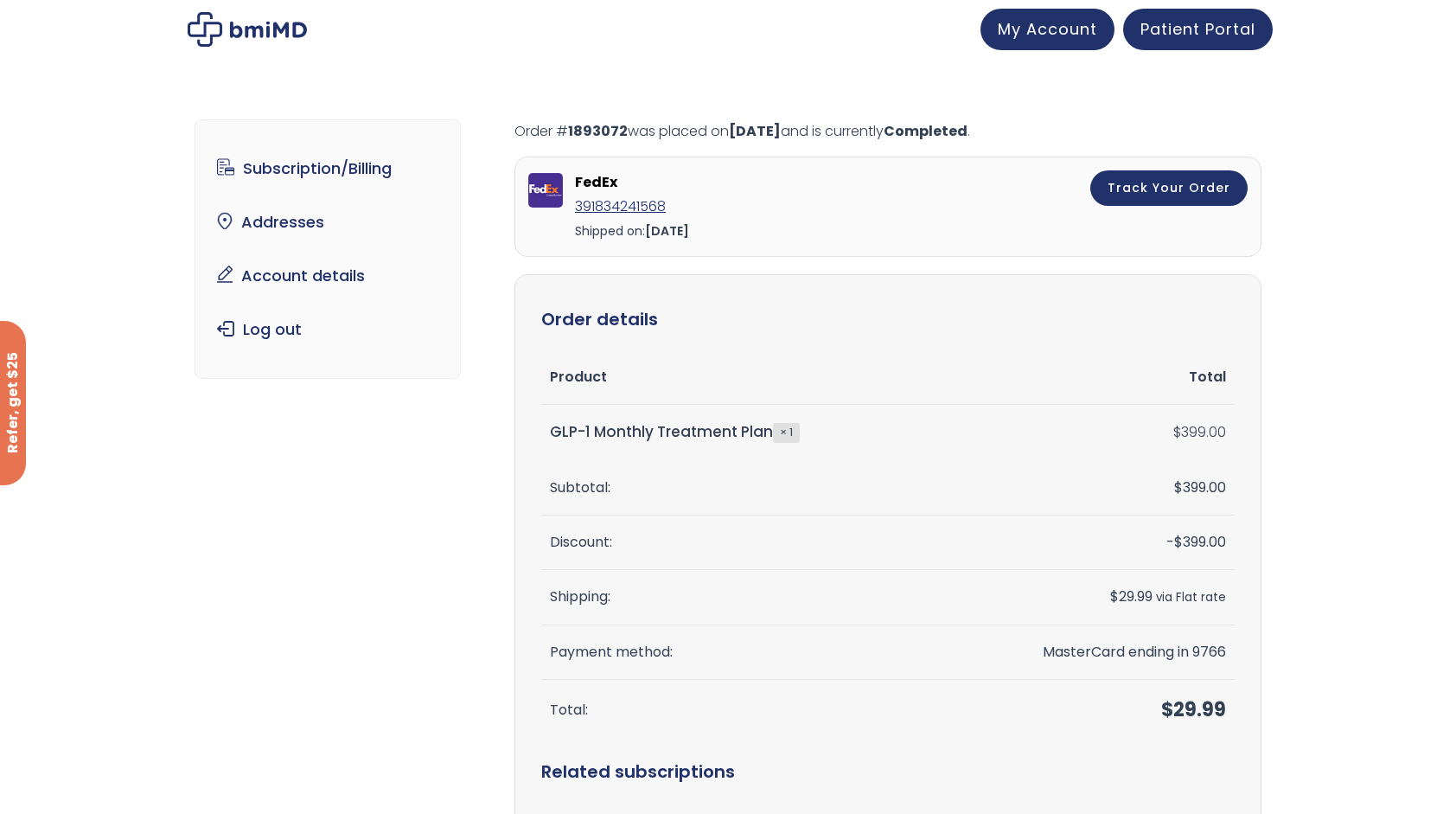
scroll to position [86, 0]
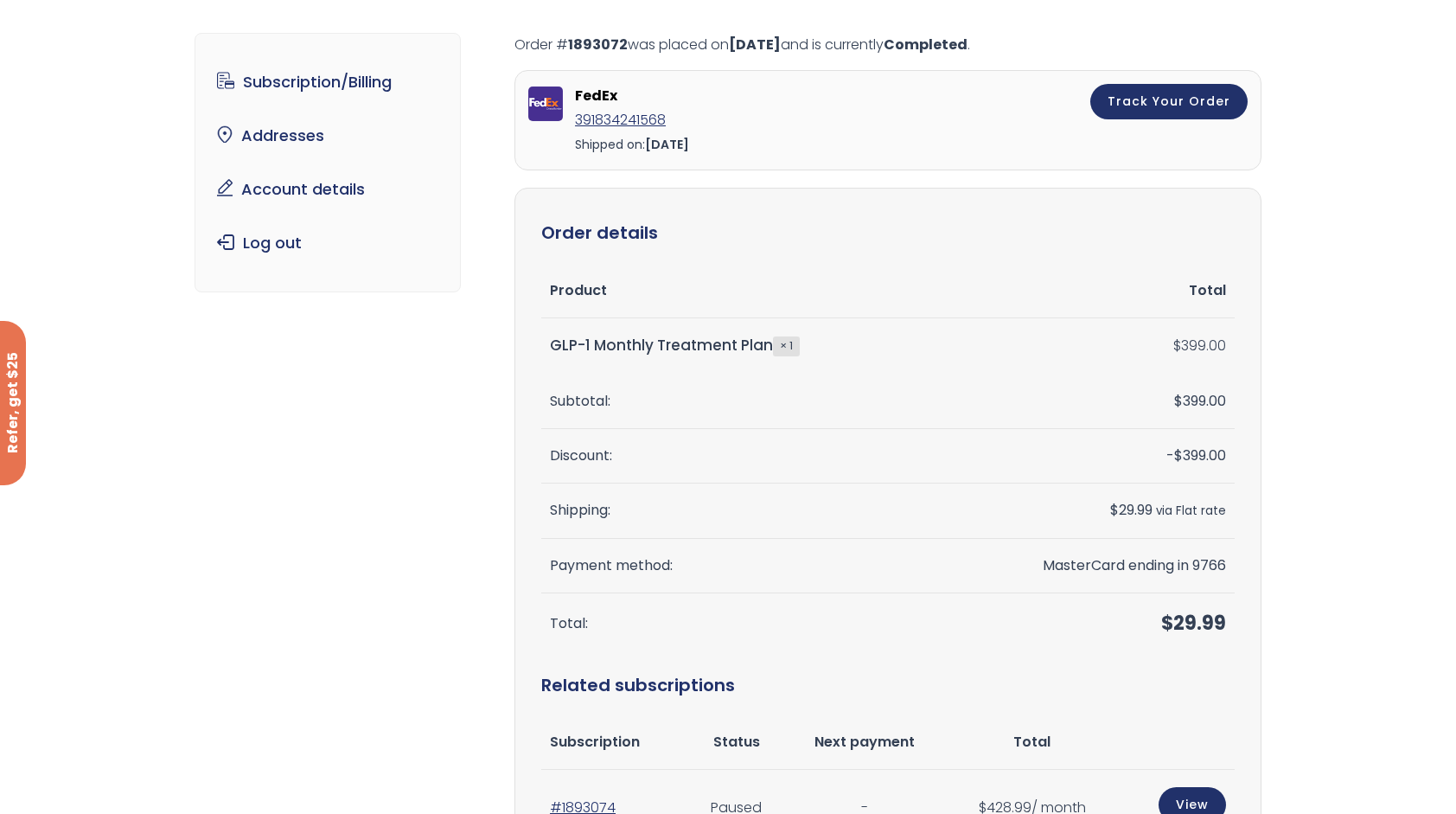
click at [797, 335] on td "GLP-1 Monthly Treatment Plan × 1" at bounding box center [739, 346] width 396 height 55
drag, startPoint x: 797, startPoint y: 336, endPoint x: 790, endPoint y: 344, distance: 10.6
click at [790, 344] on strong "× 1" at bounding box center [786, 346] width 27 height 19
click at [832, 348] on td "GLP-1 Monthly Treatment Plan × 1" at bounding box center [739, 346] width 396 height 55
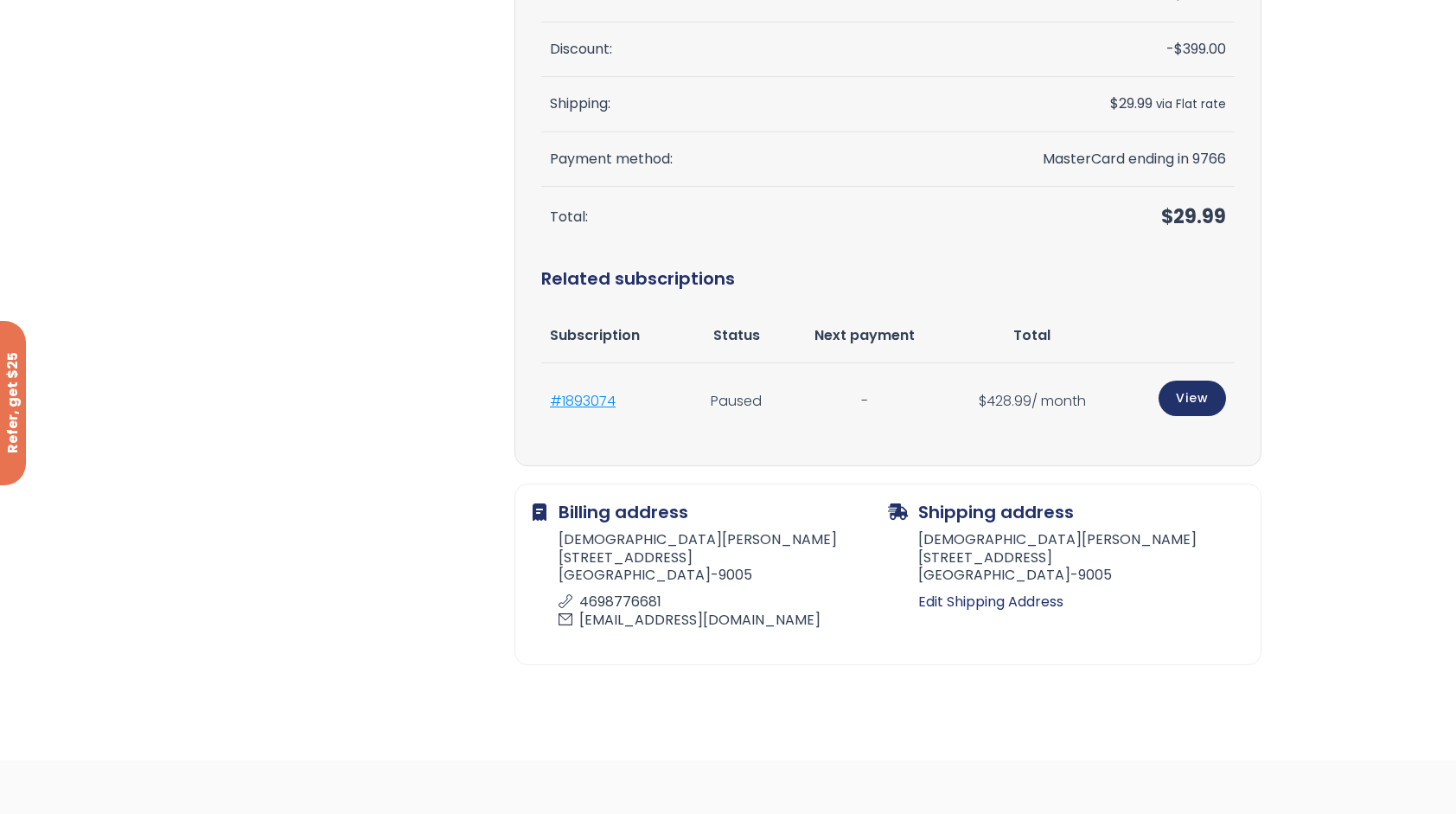
scroll to position [518, 0]
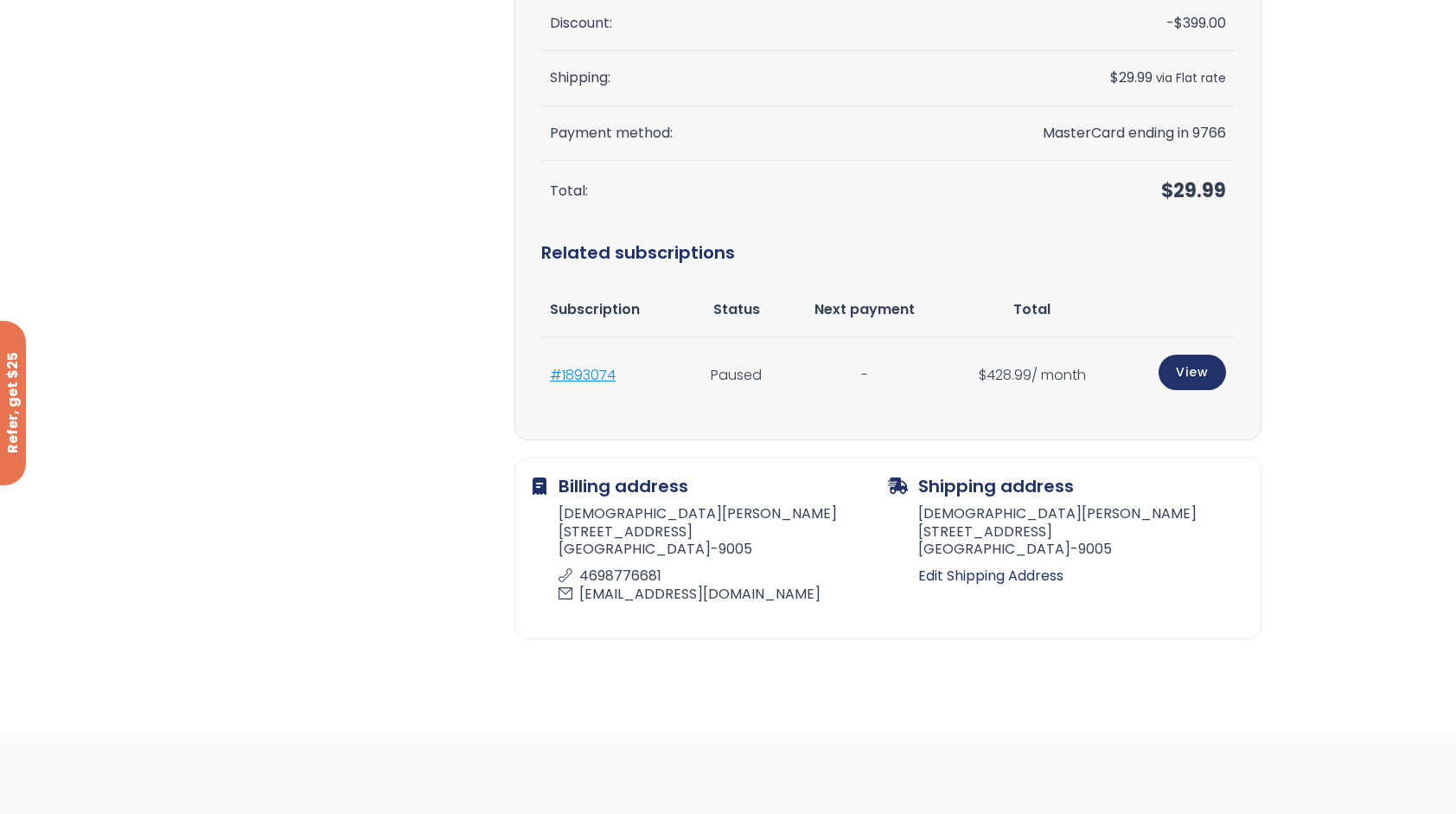
click at [598, 373] on link "#1893074" at bounding box center [582, 374] width 65 height 20
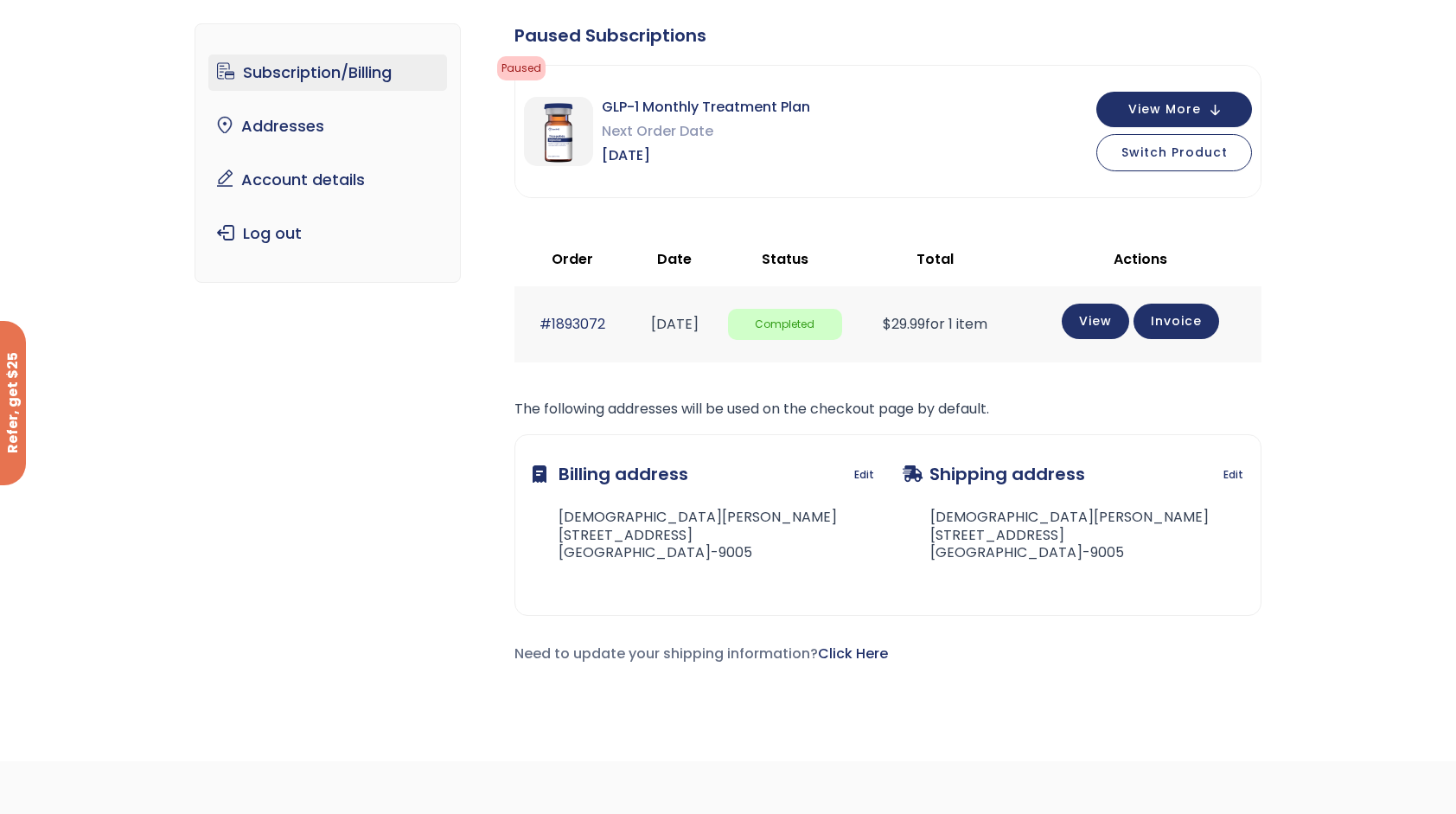
scroll to position [86, 0]
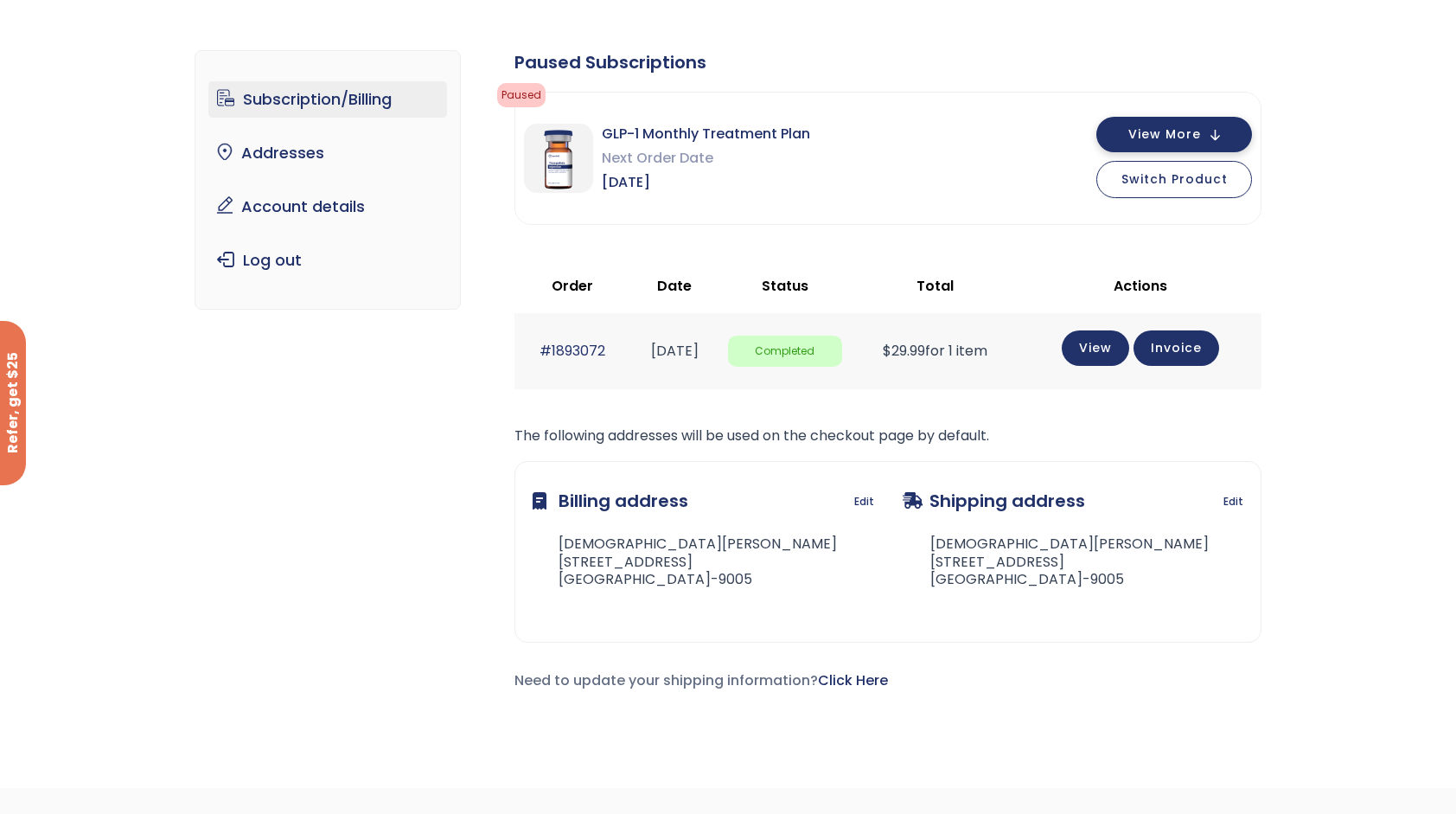
click at [1175, 129] on span "View More" at bounding box center [1164, 135] width 73 height 11
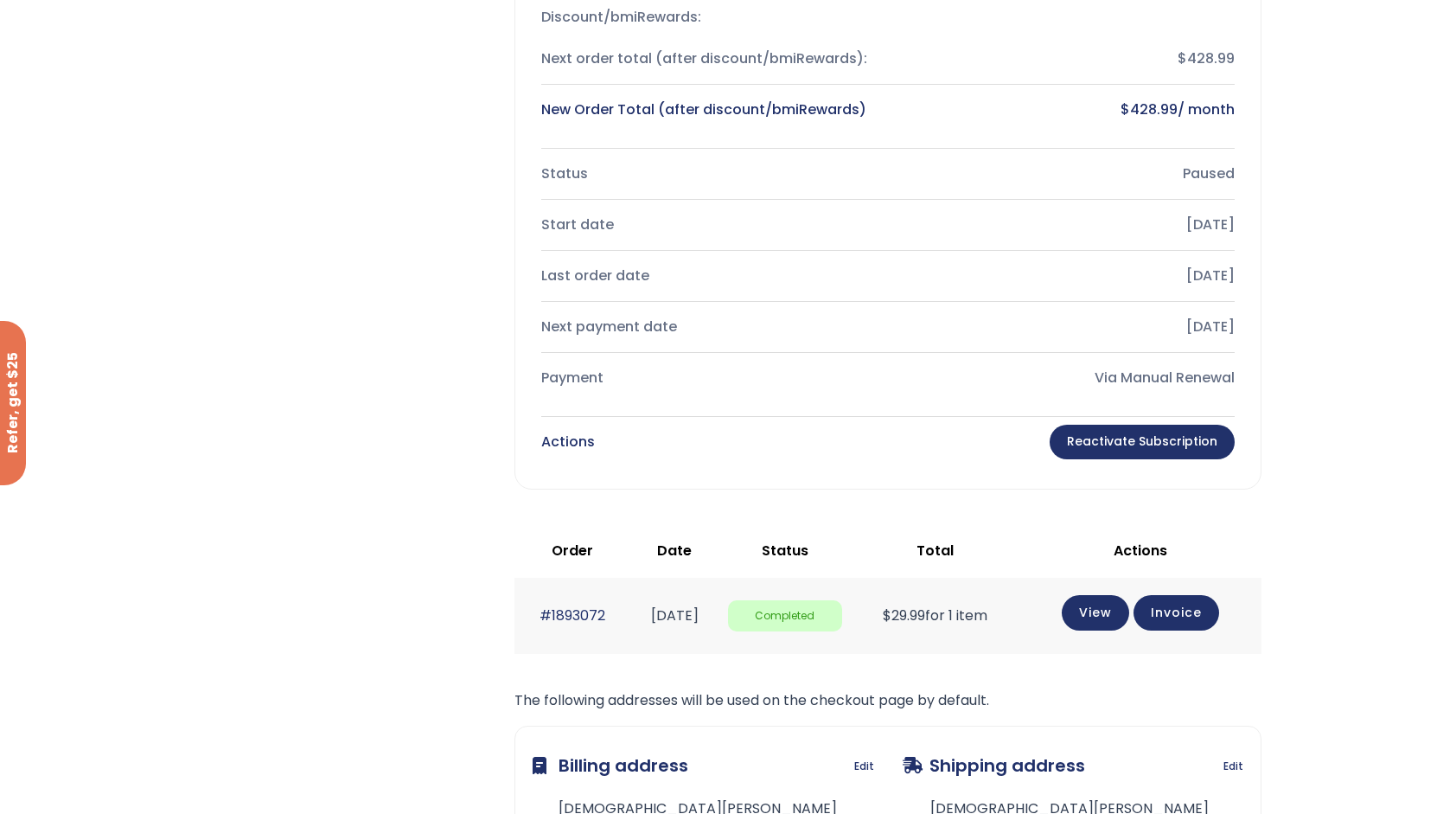
scroll to position [432, 0]
